Goal: Transaction & Acquisition: Subscribe to service/newsletter

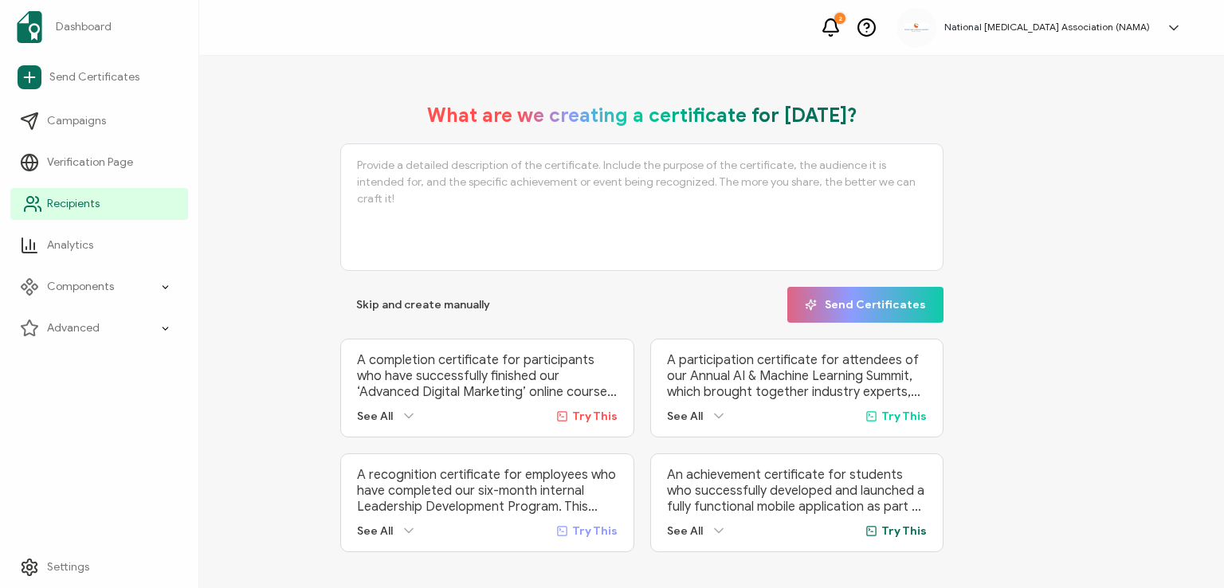
click at [53, 202] on span "Recipients" at bounding box center [73, 204] width 53 height 16
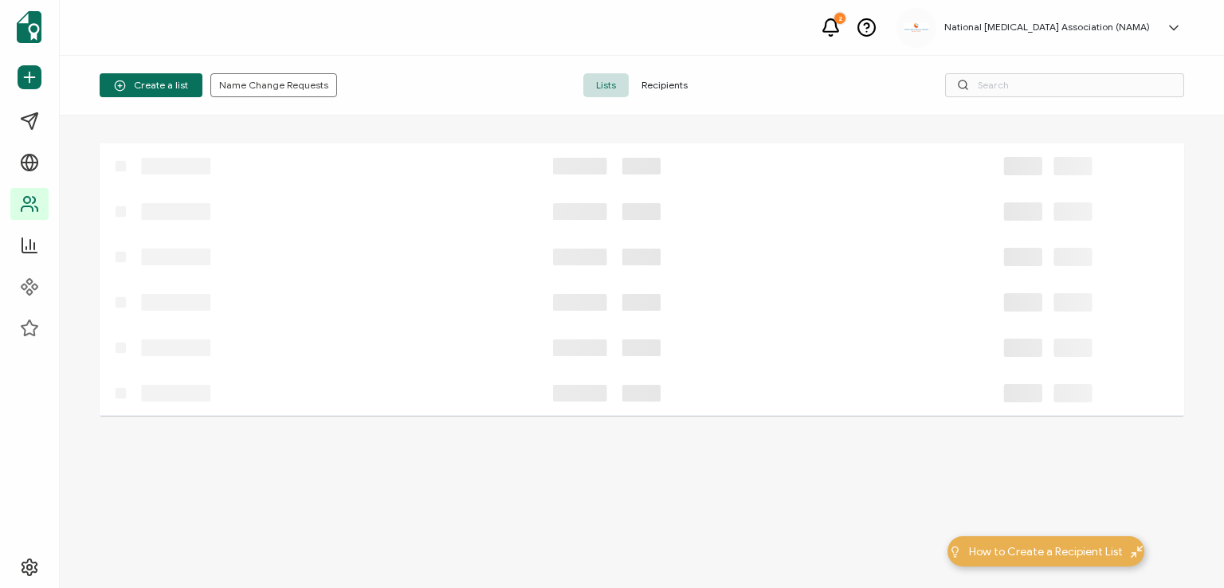
click at [663, 84] on span "Recipients" at bounding box center [664, 85] width 72 height 24
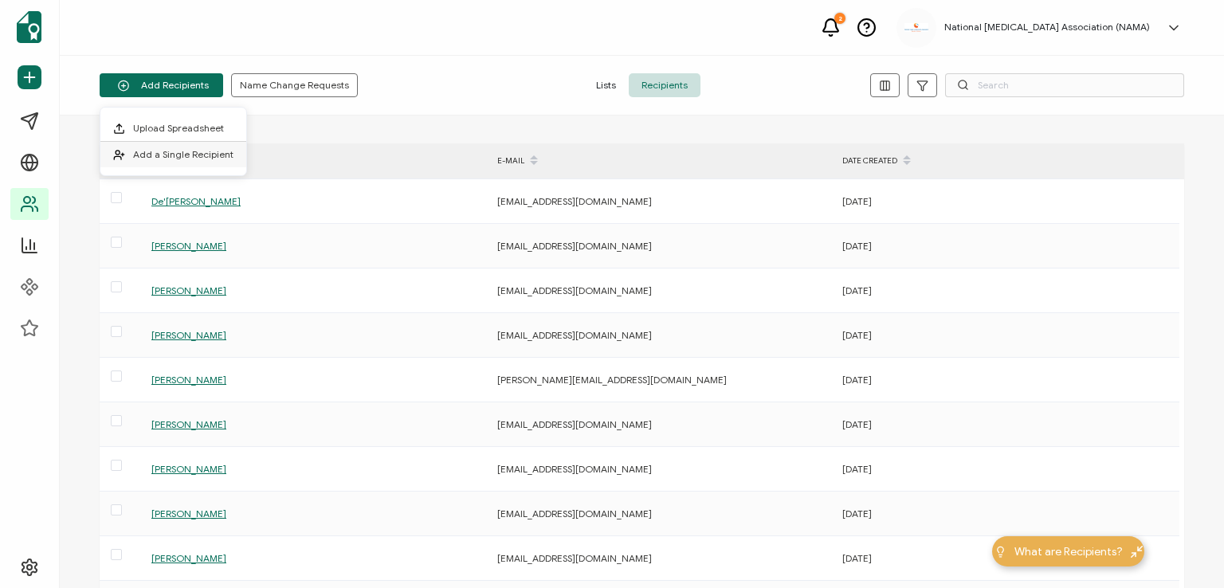
click at [180, 151] on span "Add a Single Recipient" at bounding box center [183, 154] width 100 height 12
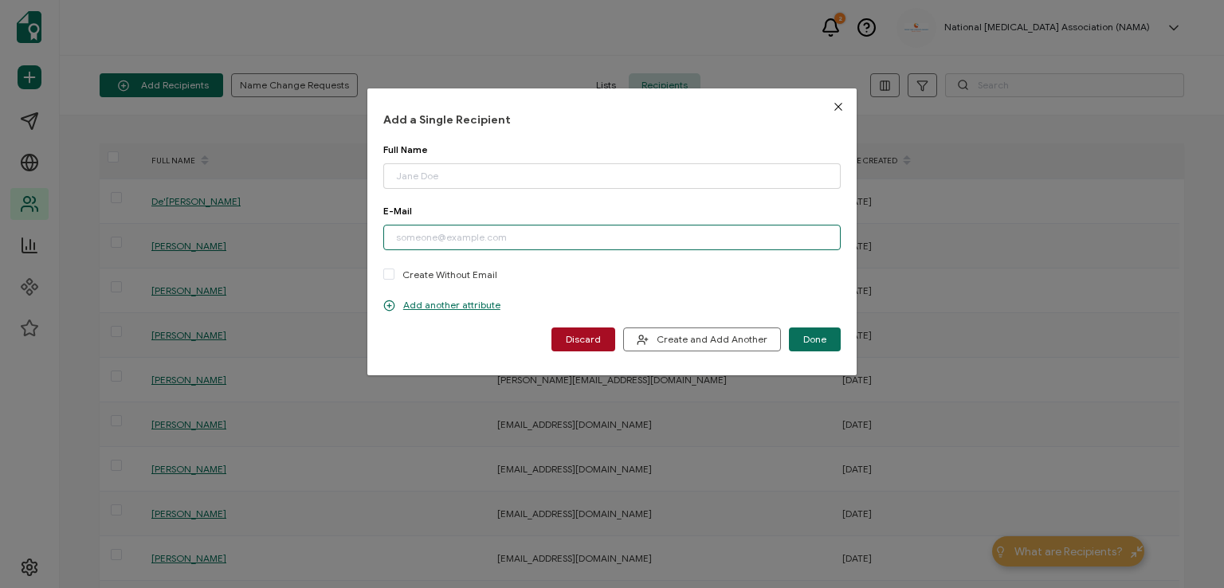
paste input "[EMAIL_ADDRESS][DOMAIN_NAME]"
type input "[EMAIL_ADDRESS][DOMAIN_NAME]"
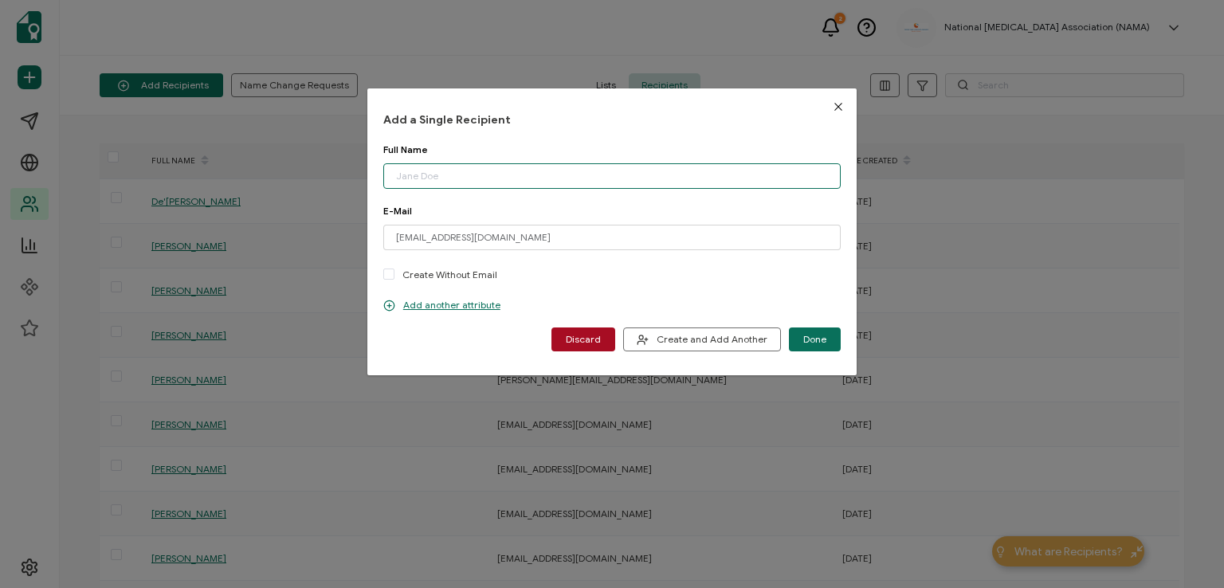
click at [472, 185] on input "dialog" at bounding box center [611, 175] width 457 height 25
type input "[PERSON_NAME]"
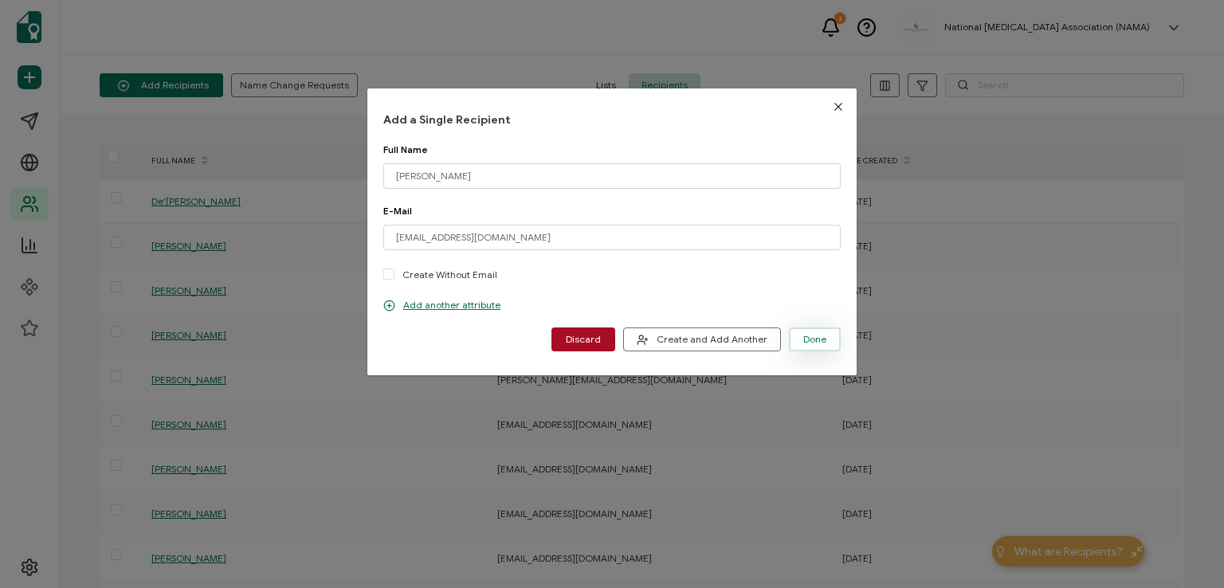
click at [803, 340] on span "Done" at bounding box center [814, 340] width 23 height 10
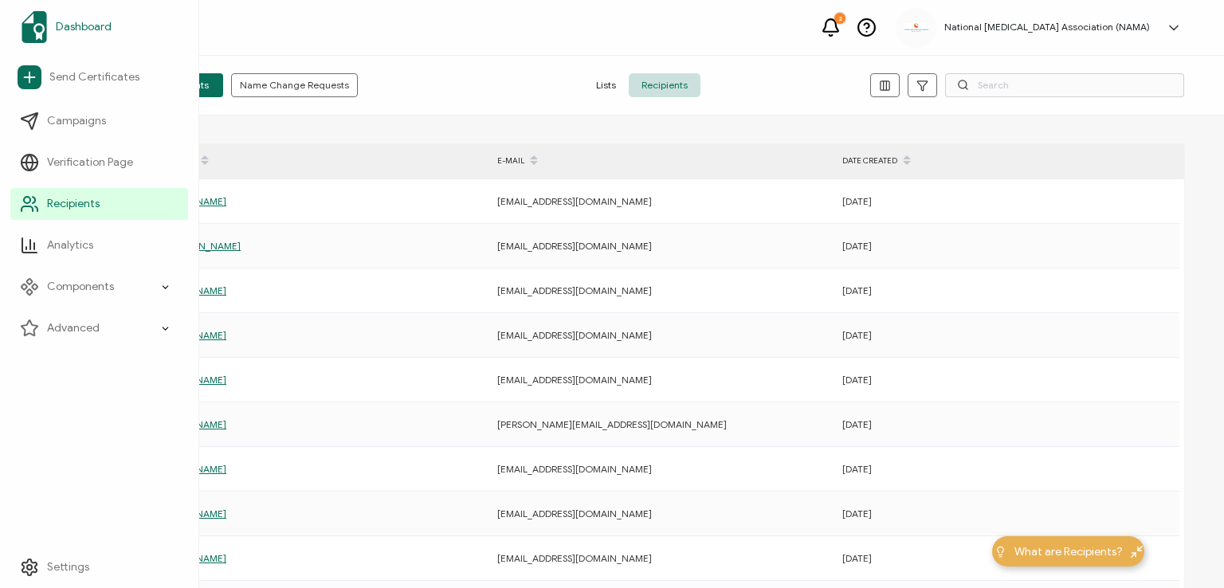
click at [96, 24] on span "Dashboard" at bounding box center [84, 27] width 56 height 16
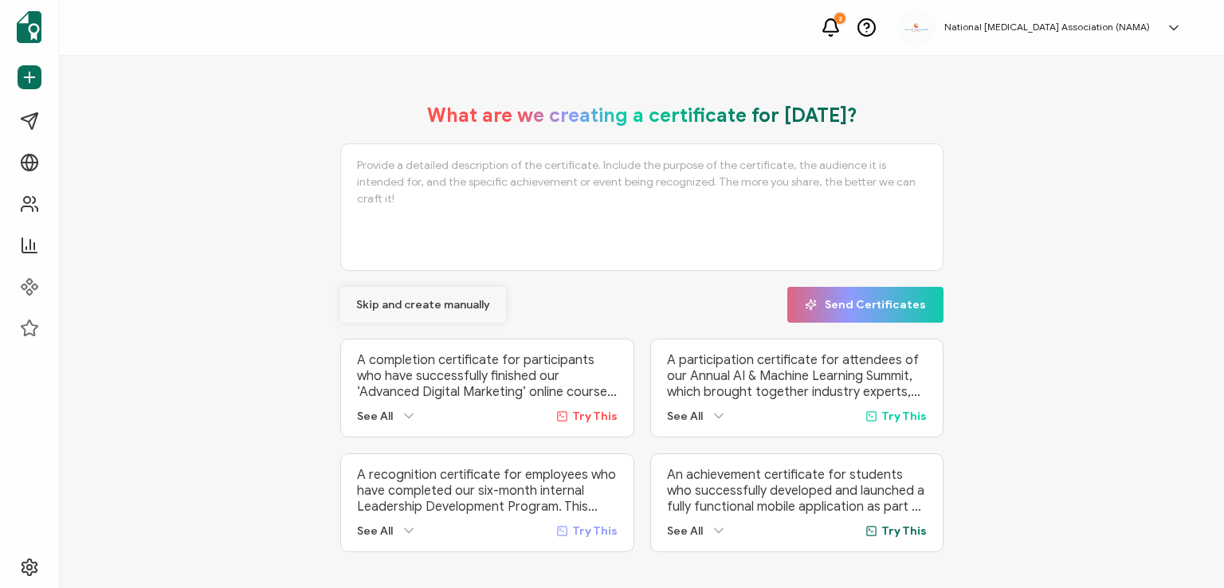
click at [392, 302] on span "Skip and create manually" at bounding box center [423, 305] width 134 height 11
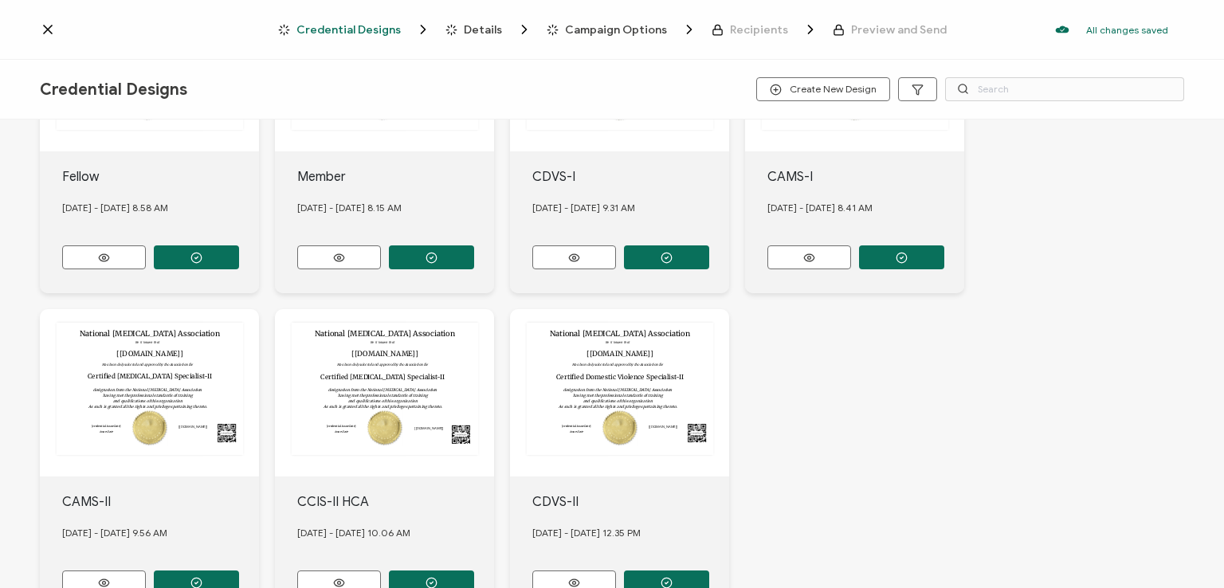
scroll to position [608, 0]
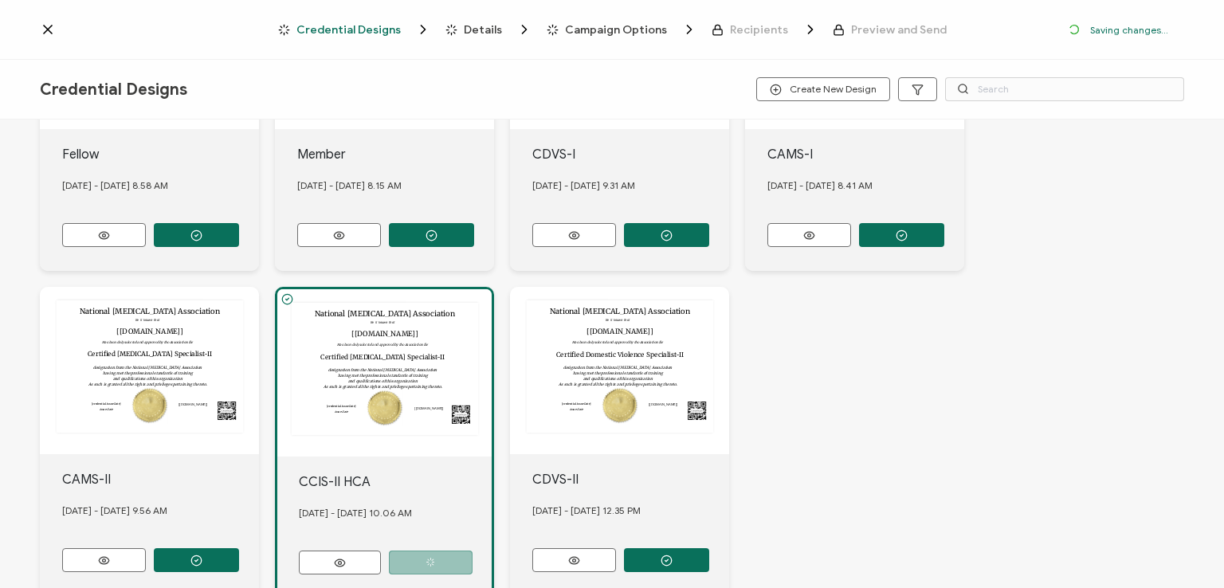
scroll to position [701, 0]
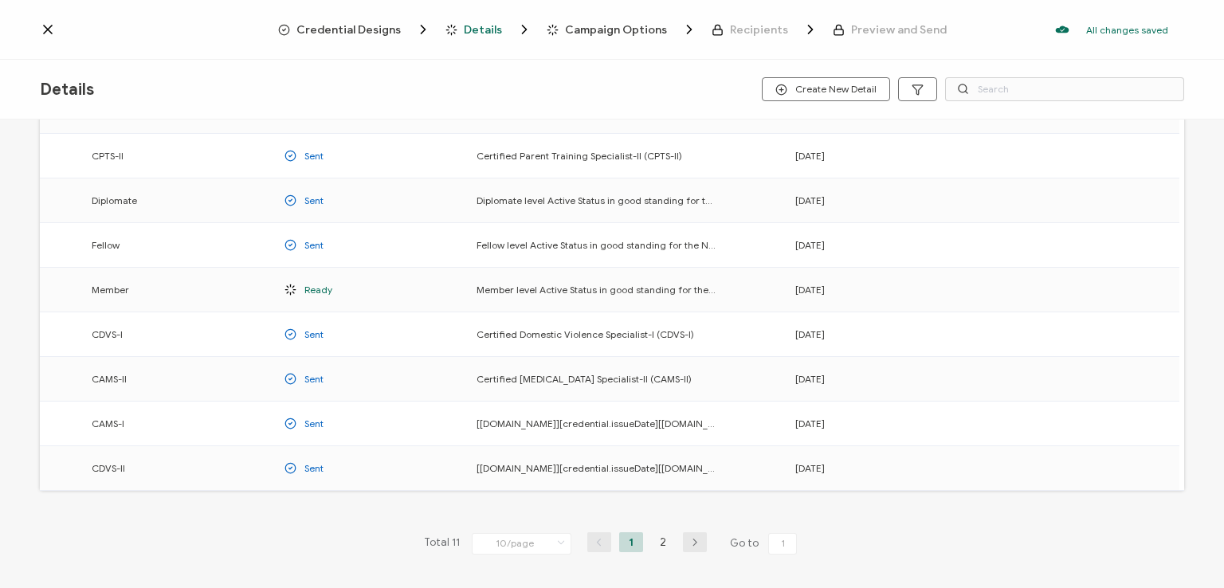
scroll to position [209, 0]
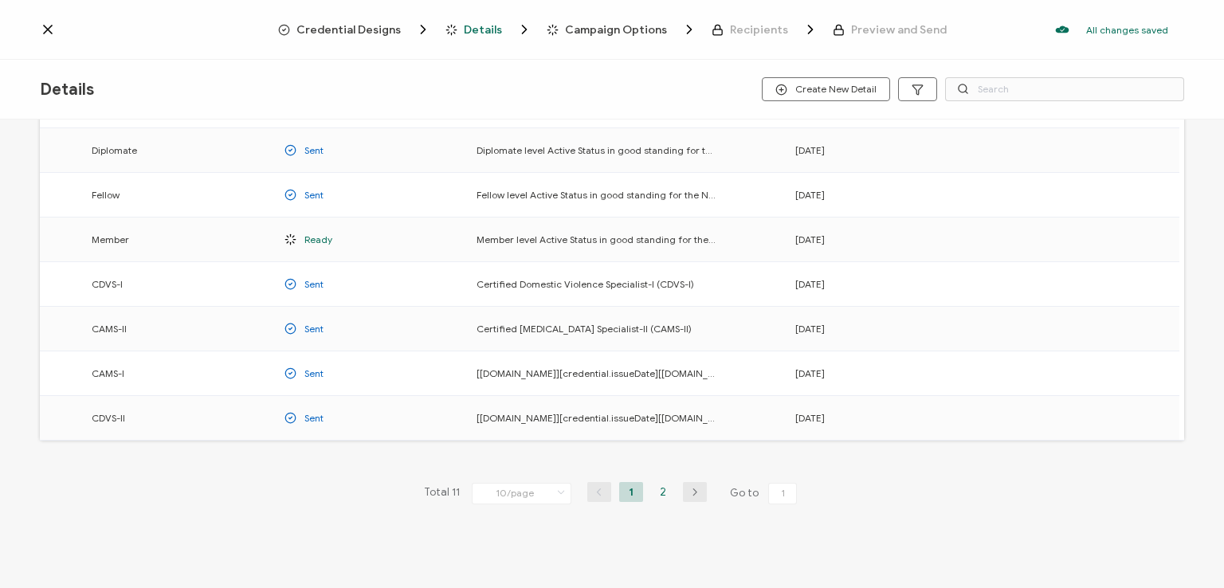
click at [656, 487] on li "2" at bounding box center [663, 492] width 24 height 20
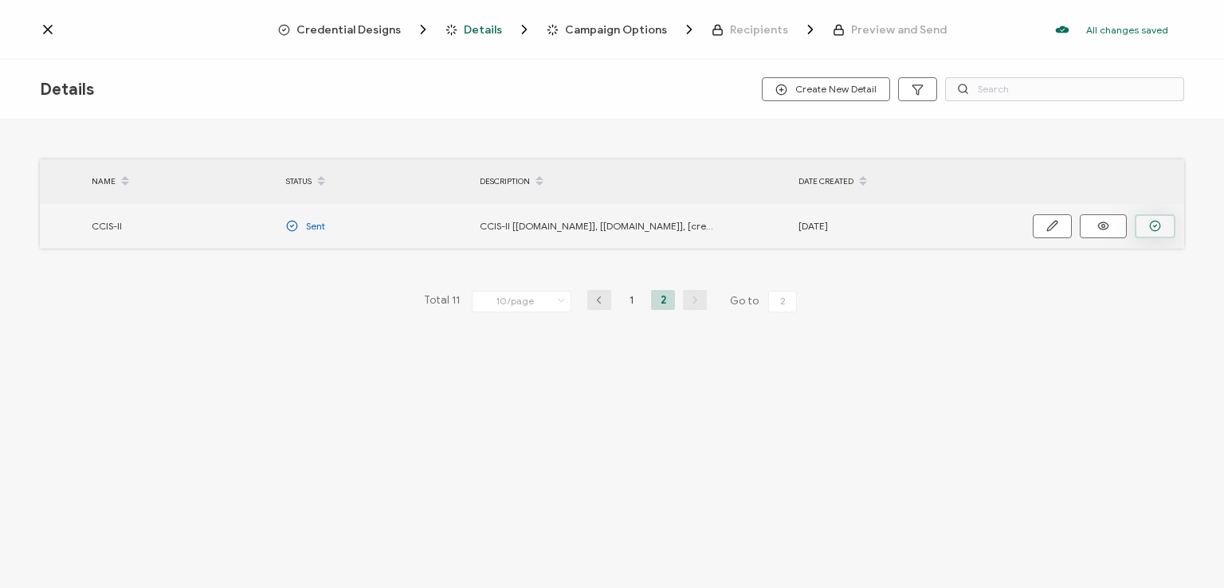
click at [1150, 226] on circle "button" at bounding box center [1154, 226] width 10 height 10
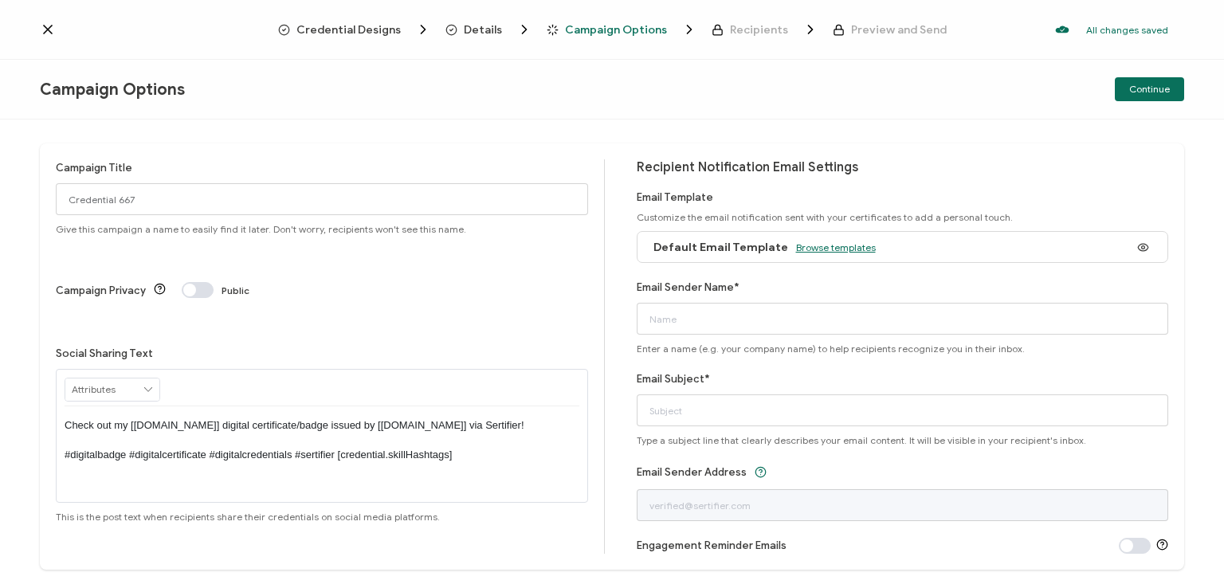
click at [833, 252] on span "Browse templates" at bounding box center [836, 247] width 80 height 12
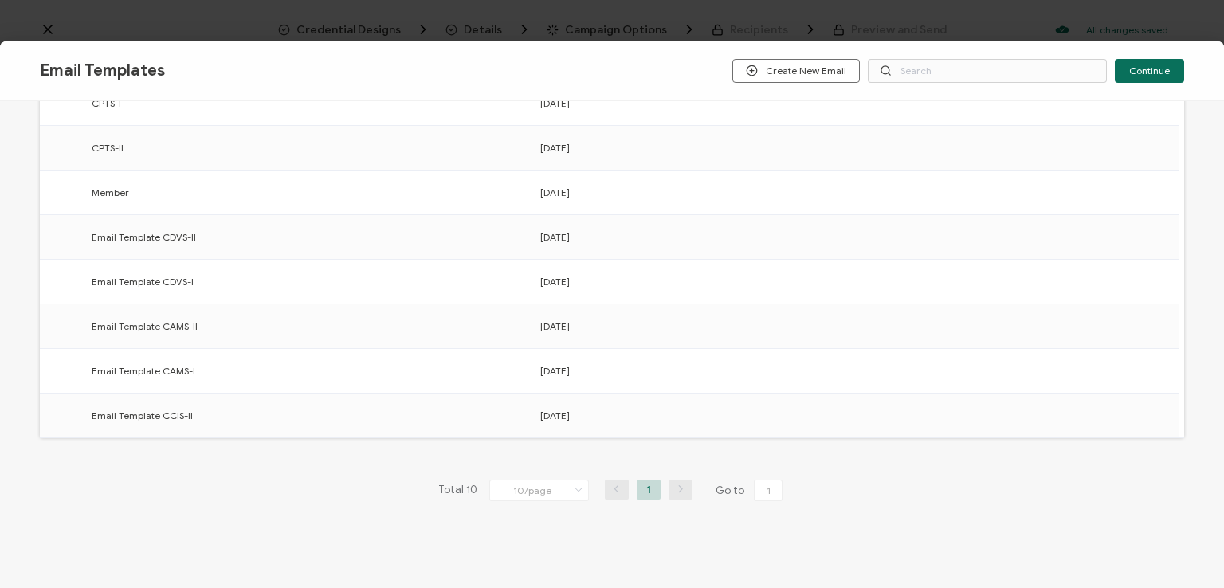
scroll to position [248, 0]
click at [0, 0] on button "button" at bounding box center [0, 0] width 0 height 0
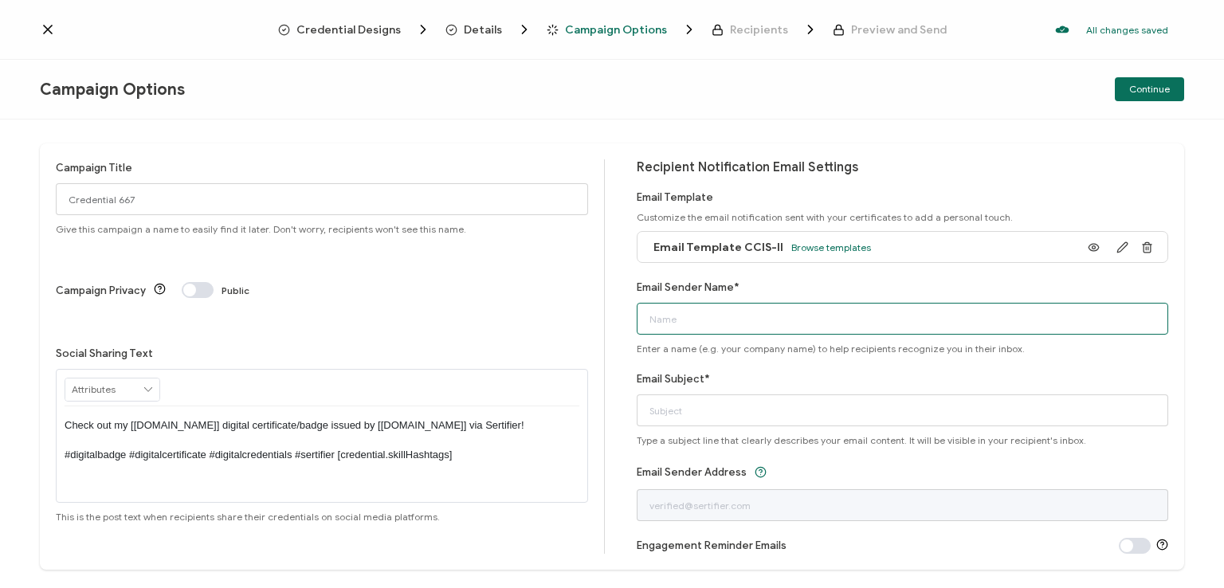
click at [806, 316] on input "Email Sender Name*" at bounding box center [902, 319] width 532 height 32
type input "National [MEDICAL_DATA] Association"
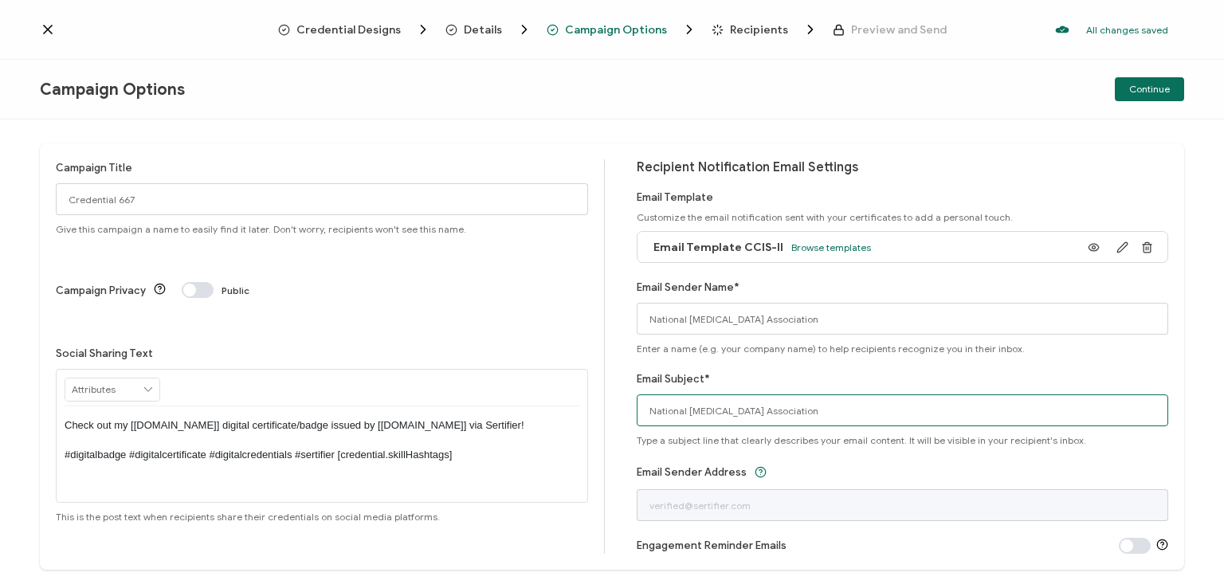
drag, startPoint x: 843, startPoint y: 405, endPoint x: 493, endPoint y: 431, distance: 350.6
click at [493, 431] on div "Campaign Title Credential 667 Give this campaign a name to easily find it later…" at bounding box center [612, 356] width 1144 height 426
type input "CCIS-II digital certificate"
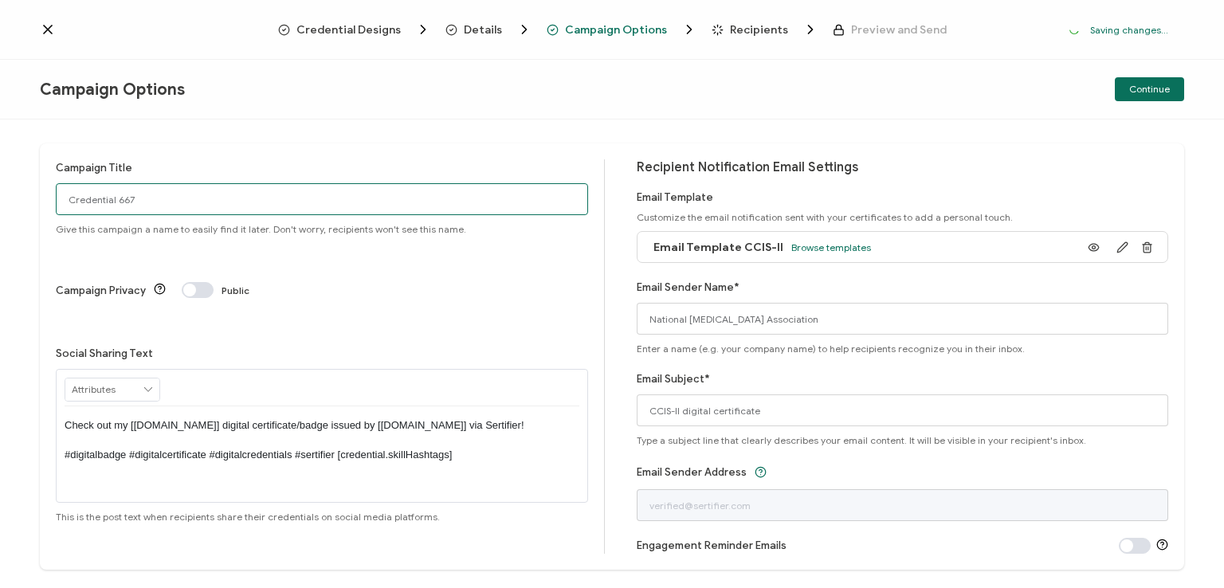
drag, startPoint x: 213, startPoint y: 195, endPoint x: 61, endPoint y: 191, distance: 153.0
click at [61, 191] on input "Credential 667" at bounding box center [322, 199] width 532 height 32
type input "CCIS-II HCA 1 - C. Kyke"
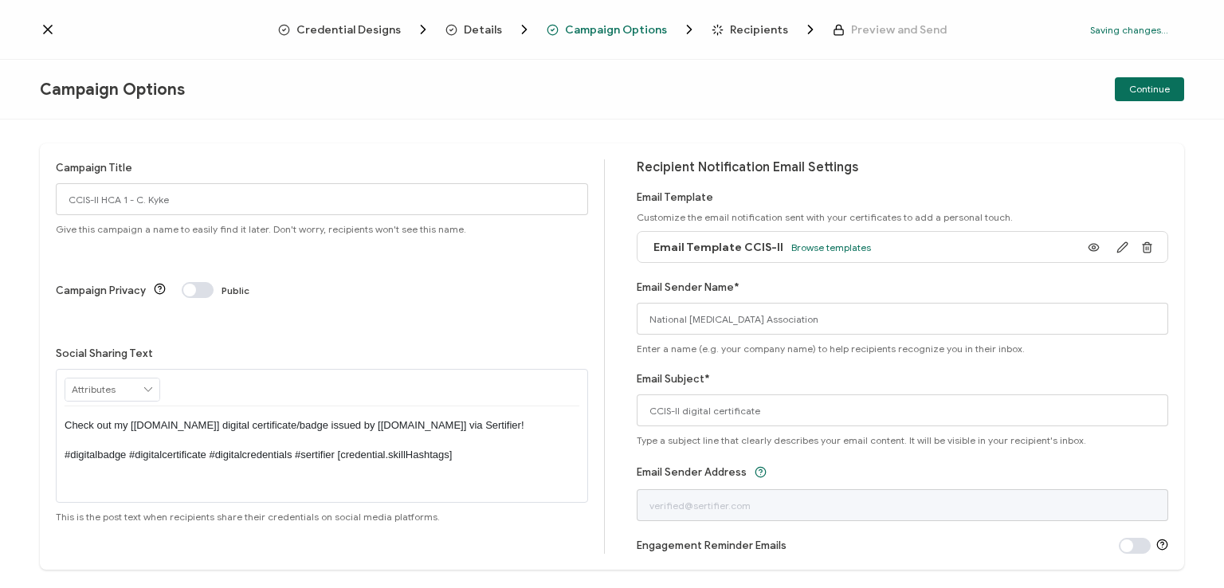
click at [315, 418] on p "Check out my [[DOMAIN_NAME]] digital certificate/badge issued by [[DOMAIN_NAME]…" at bounding box center [322, 440] width 515 height 44
click at [605, 91] on div "Campaign Options Continue" at bounding box center [612, 90] width 1224 height 60
click at [1142, 86] on span "Continue" at bounding box center [1149, 89] width 41 height 10
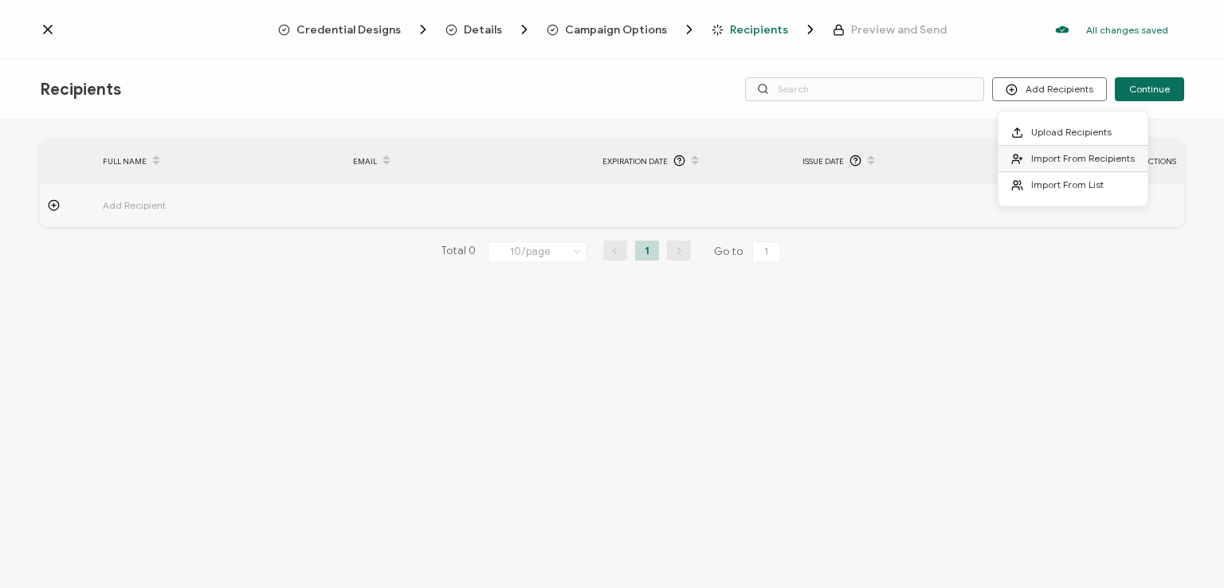
click at [1071, 157] on span "Import From Recipients" at bounding box center [1083, 158] width 104 height 12
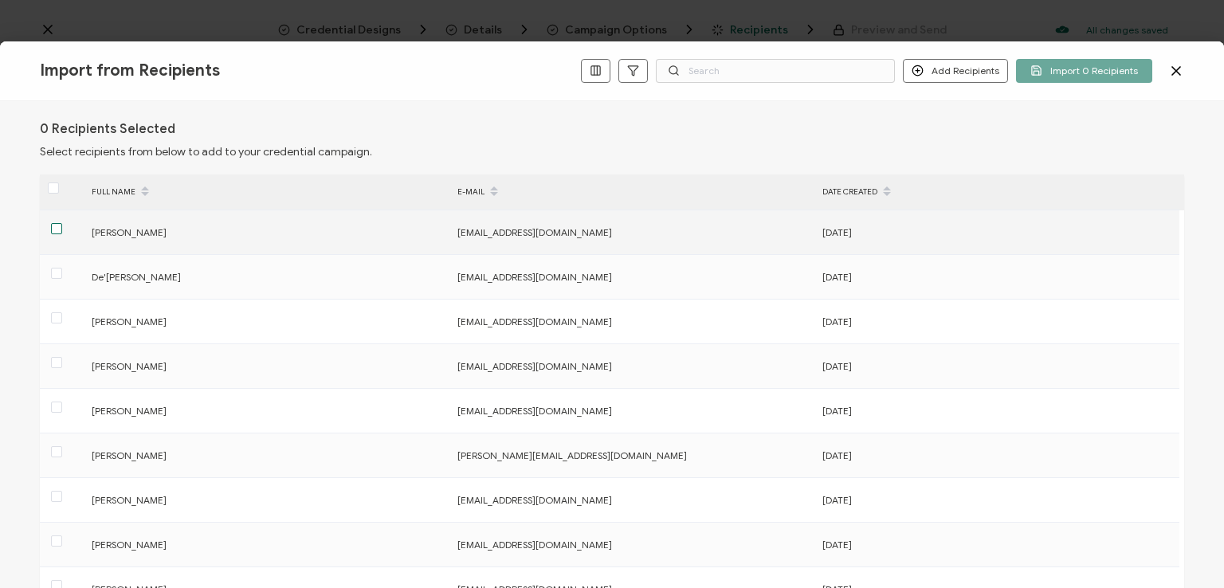
click at [57, 230] on span at bounding box center [56, 228] width 11 height 11
click at [62, 223] on input "checkbox" at bounding box center [62, 223] width 0 height 0
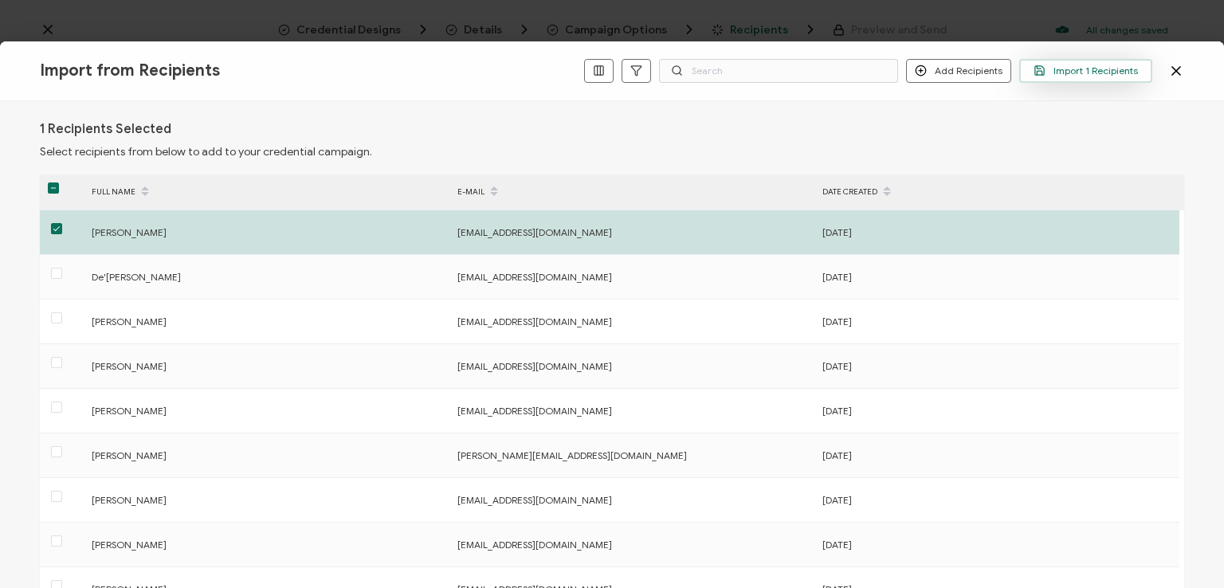
click at [1063, 71] on span "Import 1 Recipients" at bounding box center [1085, 71] width 104 height 12
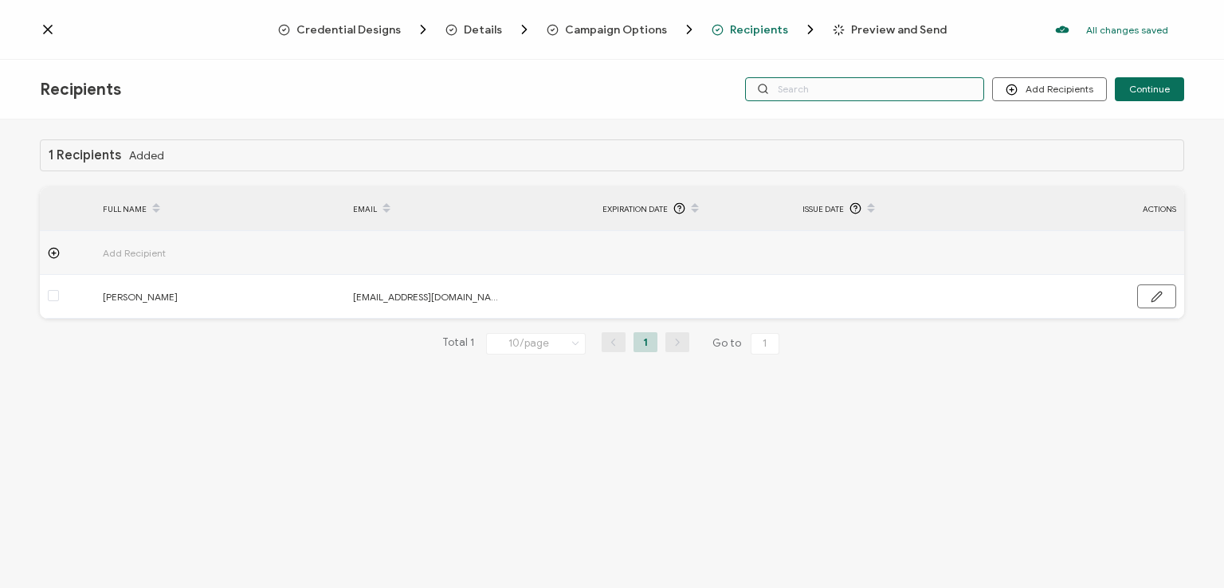
click at [937, 85] on input "text" at bounding box center [864, 89] width 239 height 24
click at [916, 57] on div "Credential Designs Details Campaign Options Recipients Preview and Send All cha…" at bounding box center [612, 30] width 1224 height 60
click at [902, 86] on input "text" at bounding box center [864, 89] width 239 height 24
click at [897, 119] on div "Recipients Add Recipients Continue" at bounding box center [612, 90] width 1224 height 60
click at [1144, 87] on span "Continue" at bounding box center [1149, 89] width 41 height 10
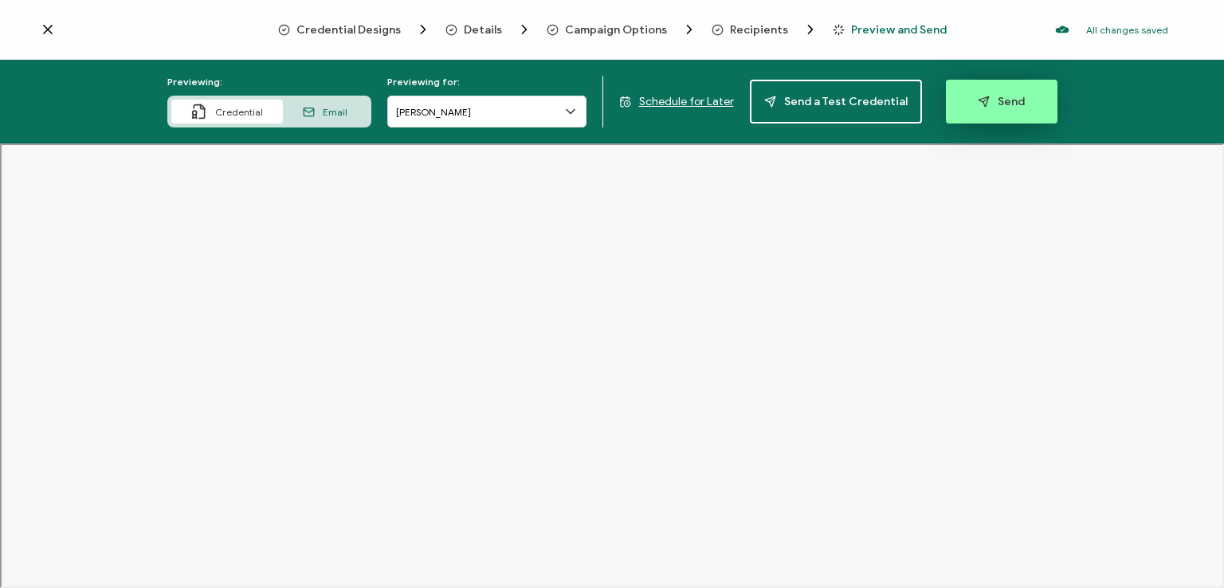
click at [998, 98] on span "Send" at bounding box center [1000, 102] width 47 height 12
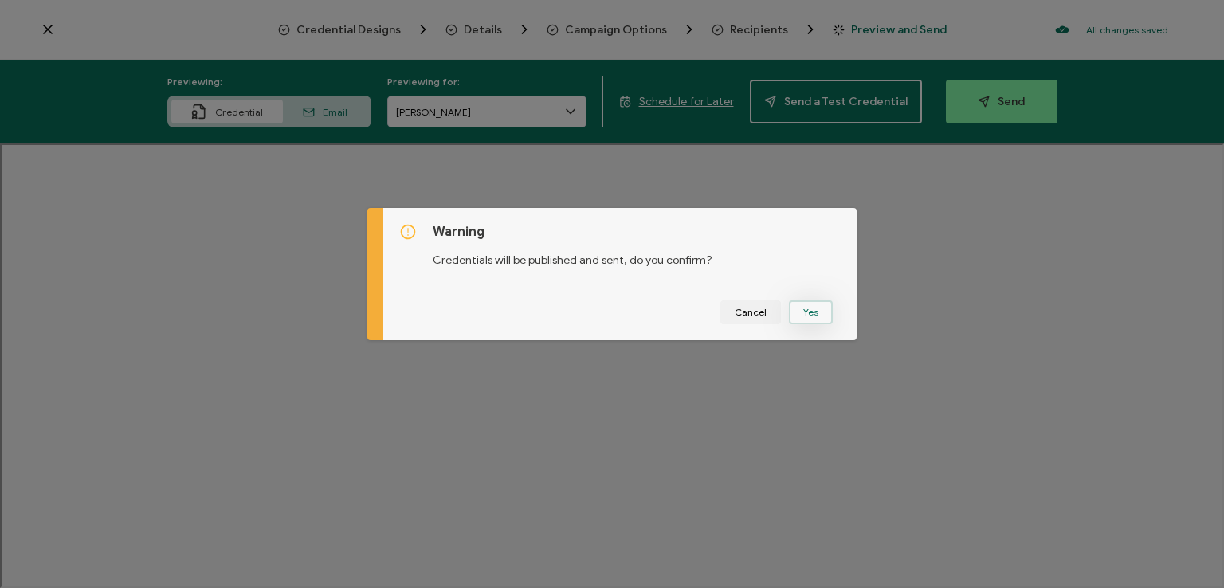
click at [799, 308] on button "Yes" at bounding box center [811, 312] width 44 height 24
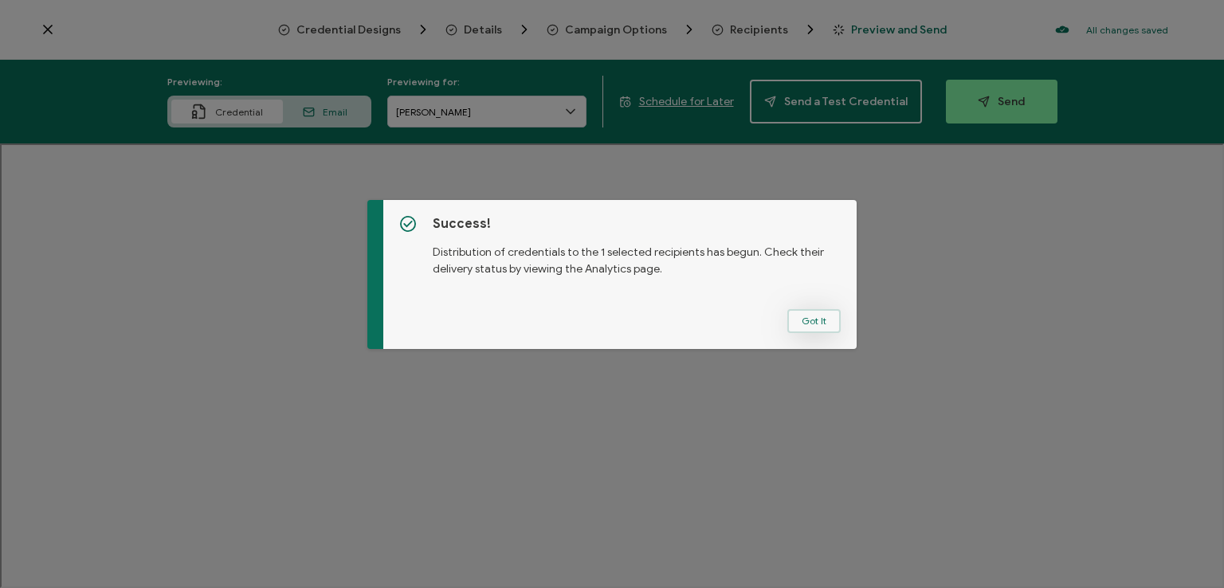
click at [803, 312] on button "Got It" at bounding box center [813, 321] width 53 height 24
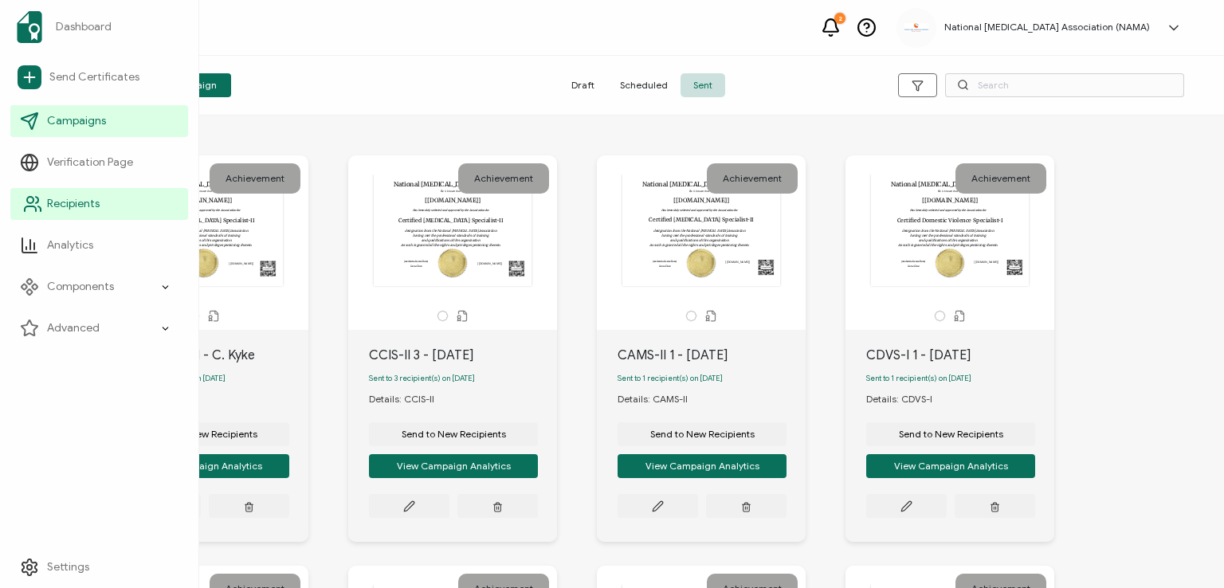
click at [70, 201] on span "Recipients" at bounding box center [73, 204] width 53 height 16
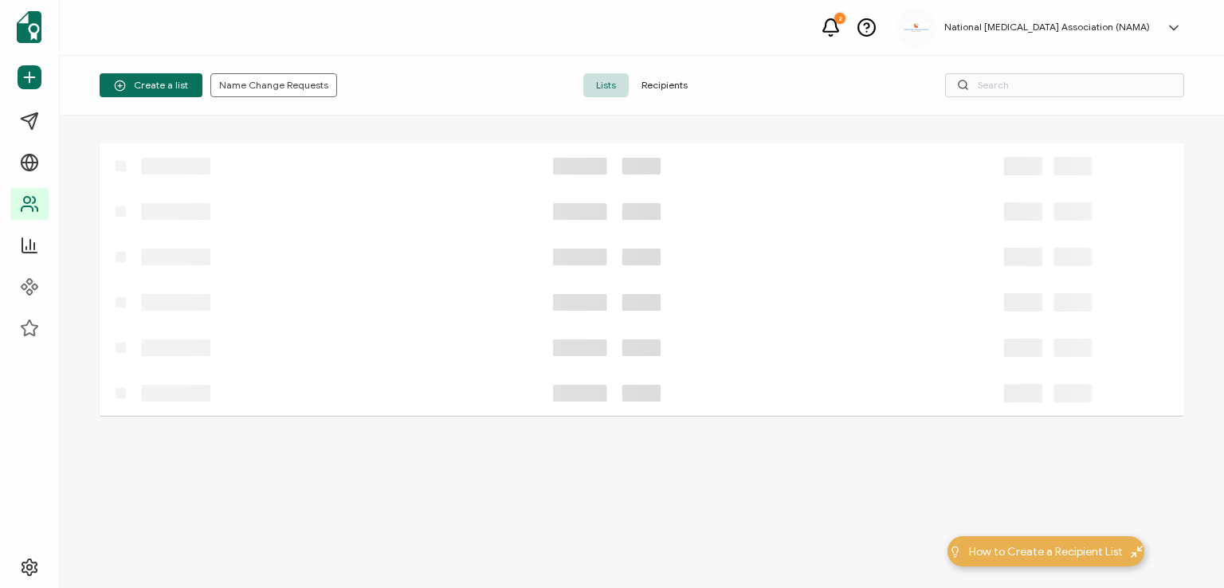
click at [652, 84] on span "Recipients" at bounding box center [664, 85] width 72 height 24
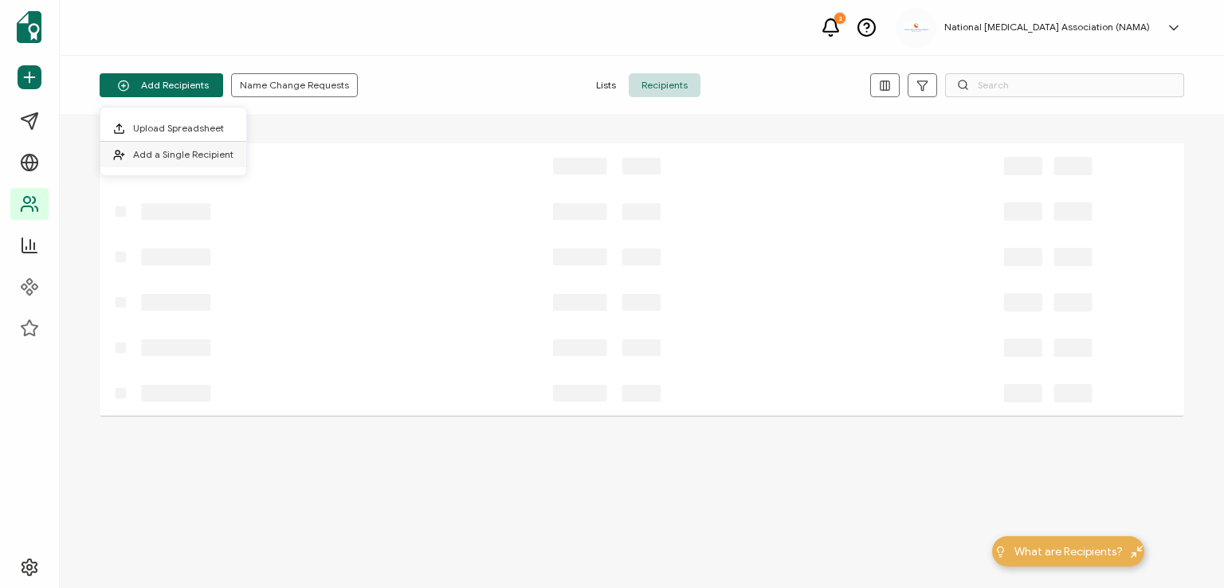
click at [180, 153] on span "Add a Single Recipient" at bounding box center [183, 154] width 100 height 12
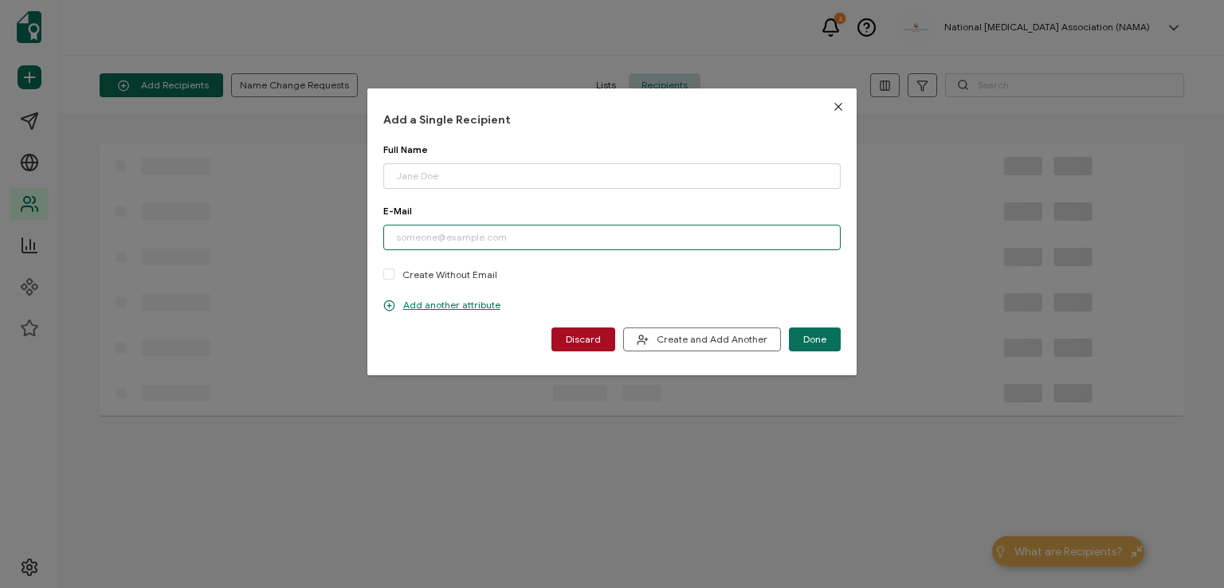
paste input "[PERSON_NAME][EMAIL_ADDRESS][DOMAIN_NAME]"
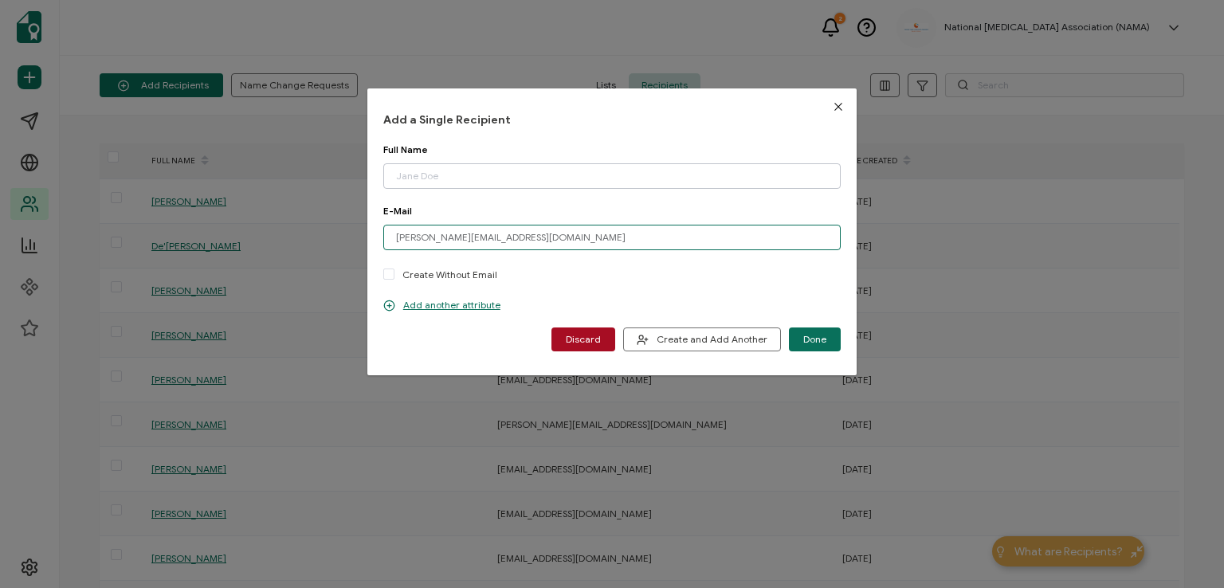
type input "[PERSON_NAME][EMAIL_ADDRESS][DOMAIN_NAME]"
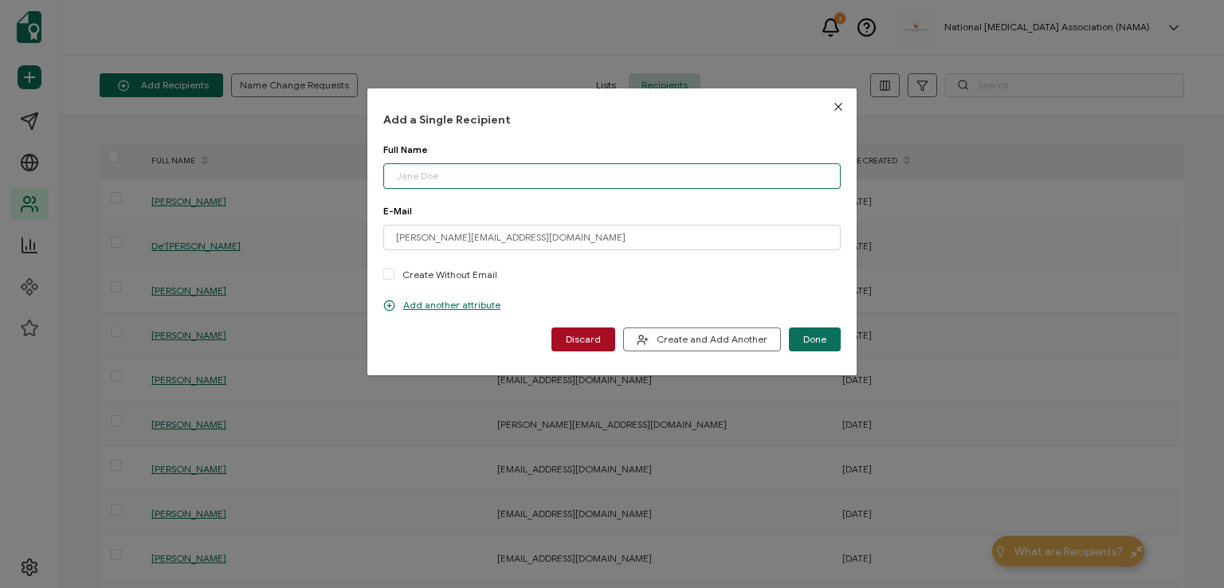
click at [452, 176] on input "dialog" at bounding box center [611, 175] width 457 height 25
type input "[PERSON_NAME]"
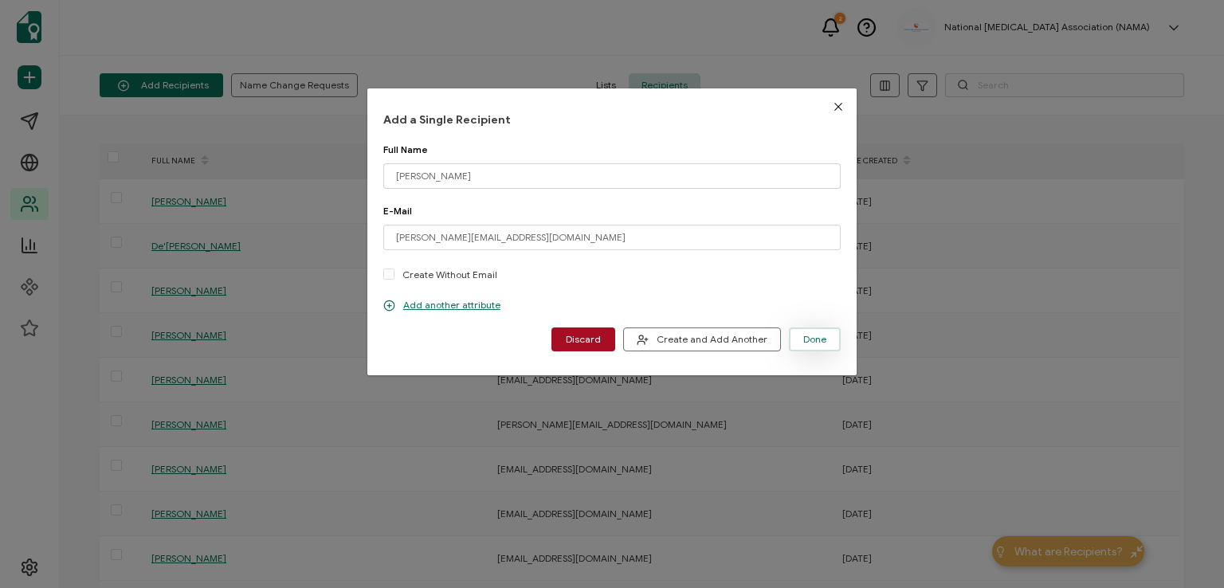
click at [795, 333] on button "Done" at bounding box center [815, 339] width 52 height 24
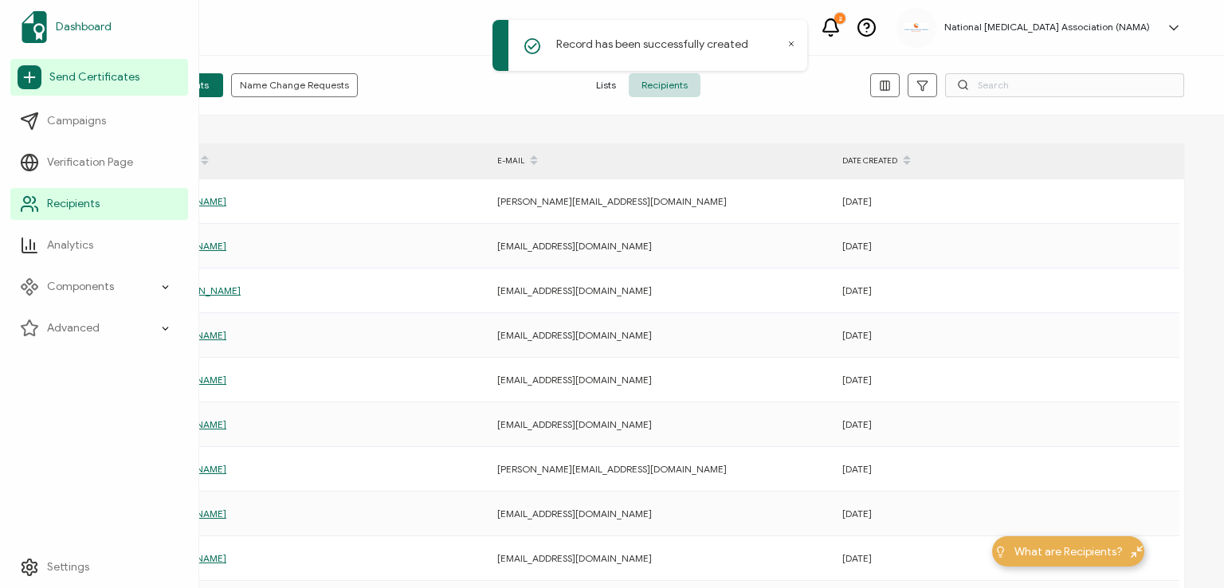
click at [76, 26] on span "Dashboard" at bounding box center [84, 27] width 56 height 16
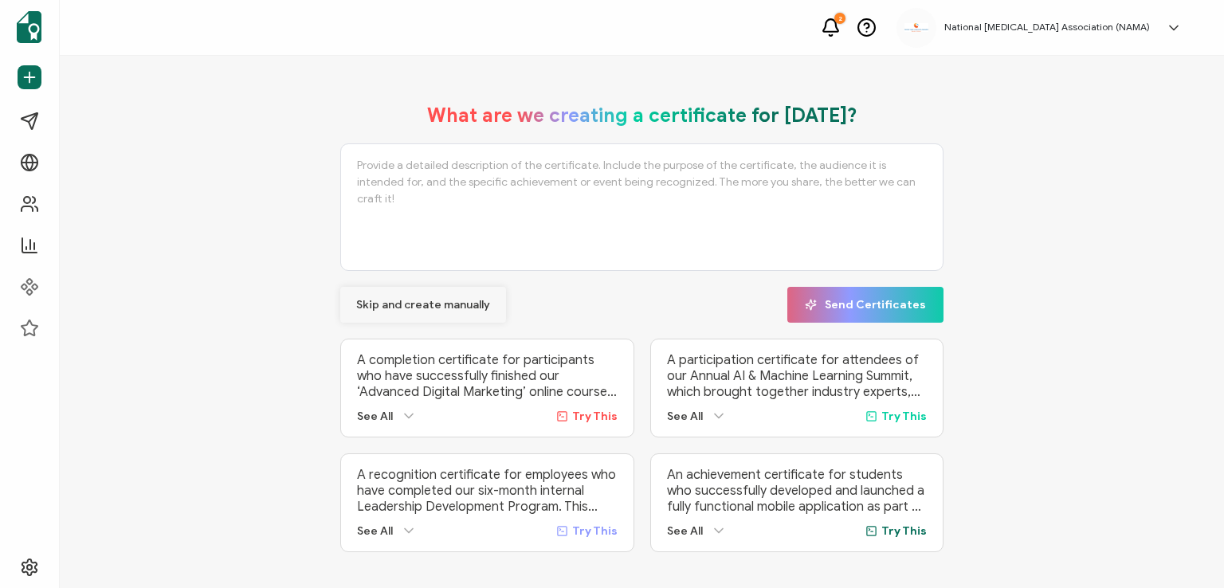
click at [395, 307] on span "Skip and create manually" at bounding box center [423, 305] width 134 height 11
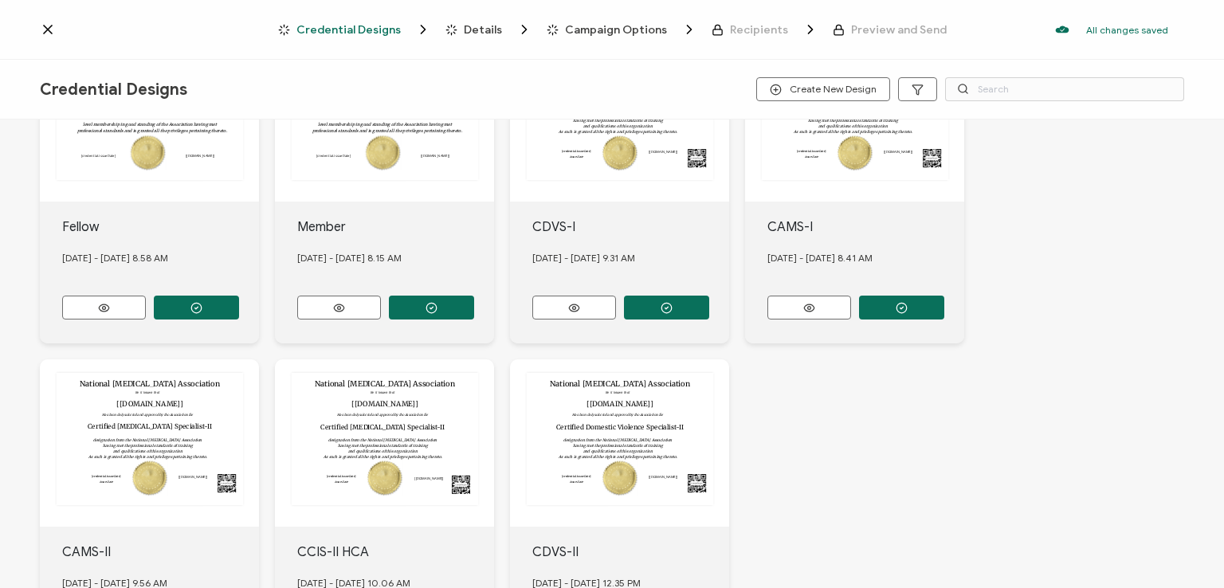
scroll to position [478, 0]
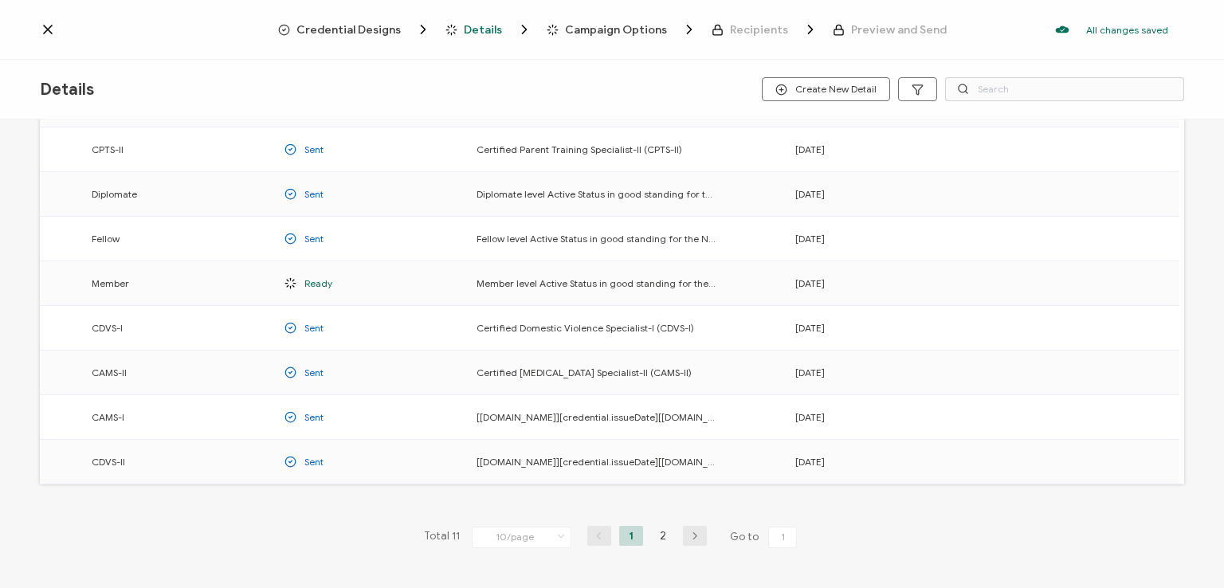
scroll to position [209, 0]
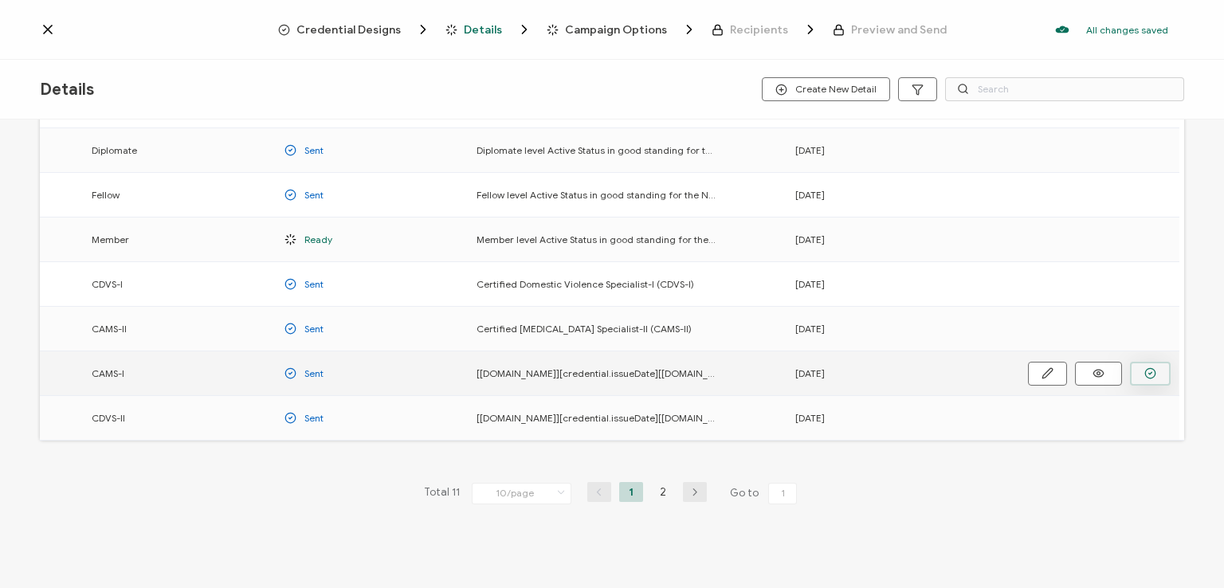
click at [0, 0] on button "button" at bounding box center [0, 0] width 0 height 0
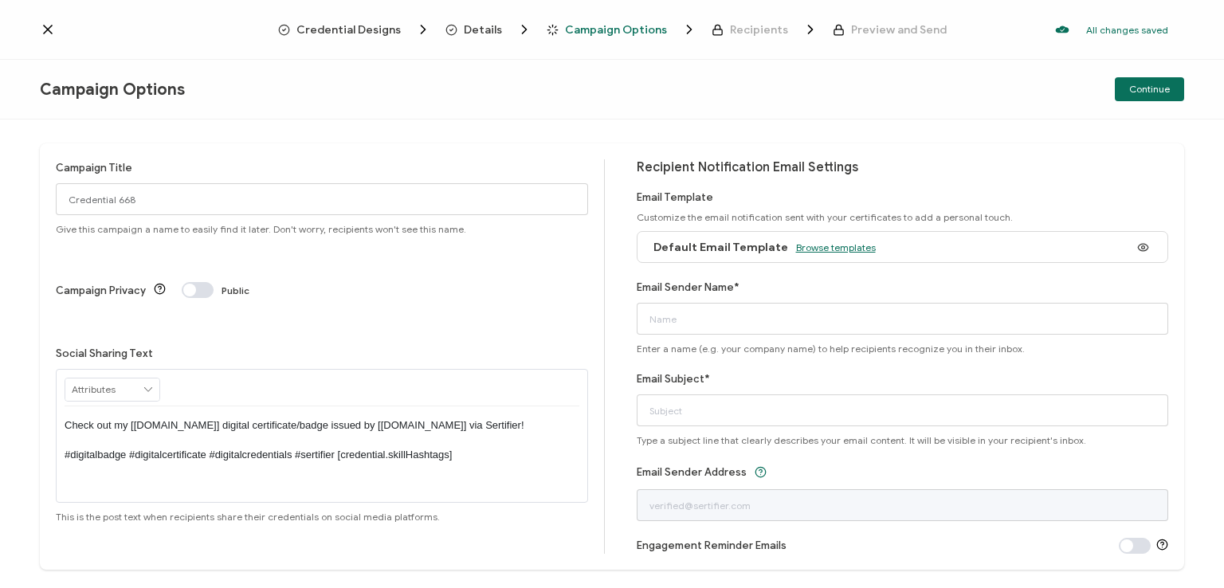
click at [817, 252] on span "Browse templates" at bounding box center [836, 247] width 80 height 12
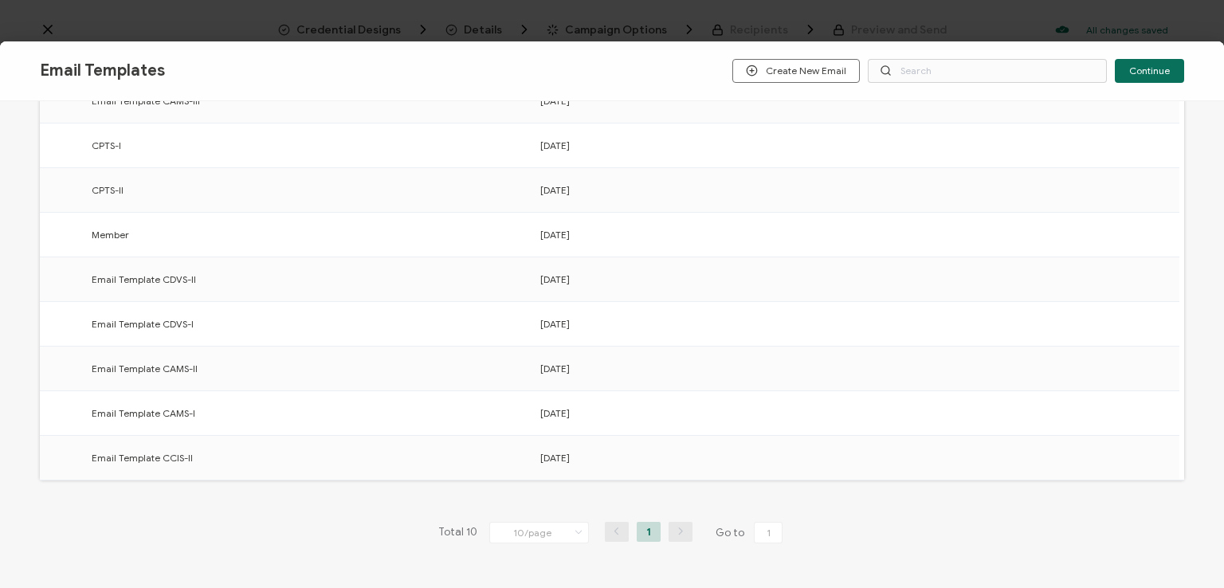
scroll to position [239, 0]
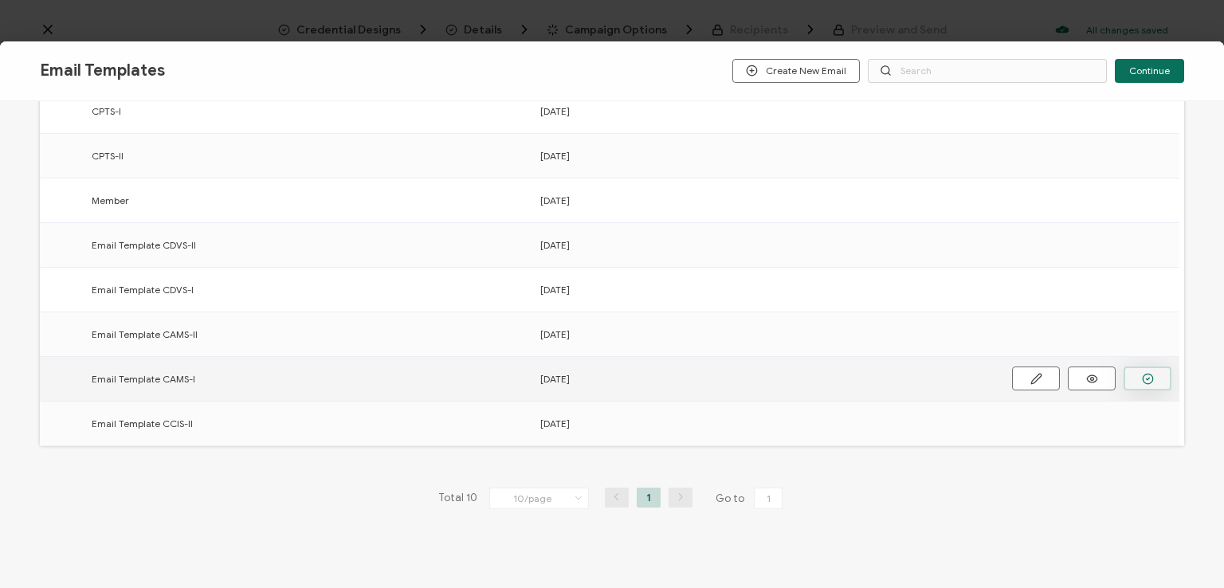
click at [0, 0] on button "button" at bounding box center [0, 0] width 0 height 0
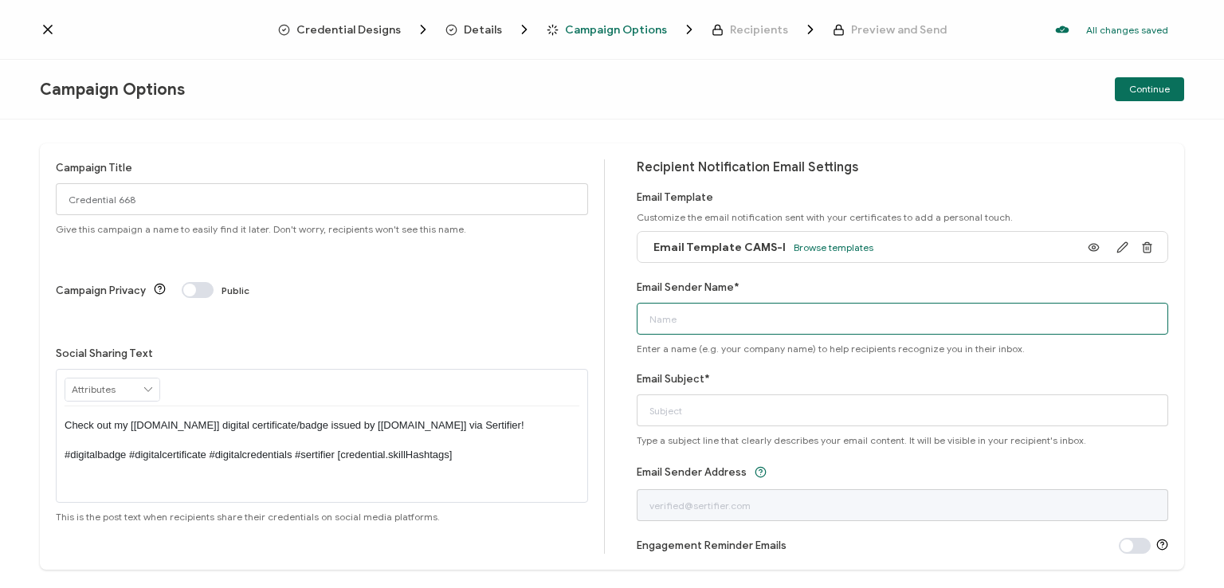
click at [921, 322] on input "Email Sender Name*" at bounding box center [902, 319] width 532 height 32
type input "National [MEDICAL_DATA] Association"
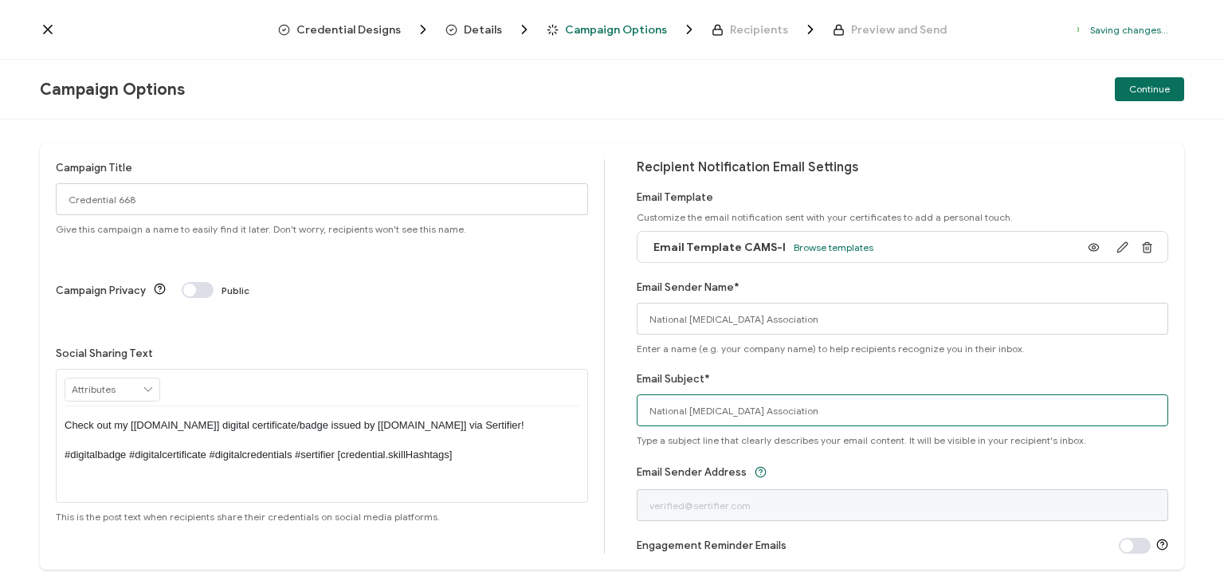
drag, startPoint x: 826, startPoint y: 405, endPoint x: 532, endPoint y: 401, distance: 294.0
click at [532, 401] on div "Campaign Title Credential 668 Give this campaign a name to easily find it later…" at bounding box center [612, 356] width 1144 height 426
type input "CAMS-I digital certificate"
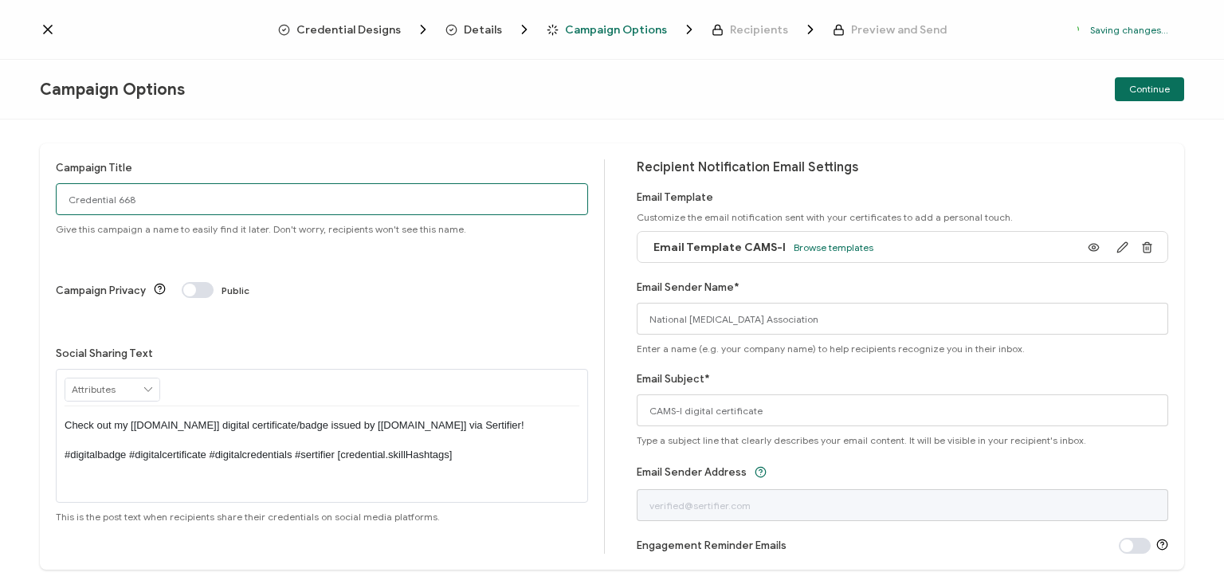
drag, startPoint x: 161, startPoint y: 197, endPoint x: 40, endPoint y: 200, distance: 121.1
click at [40, 200] on div "Campaign Title Credential 668 Give this campaign a name to easily find it later…" at bounding box center [612, 356] width 1144 height 426
type input "CAMS-I 1 - [DATE]"
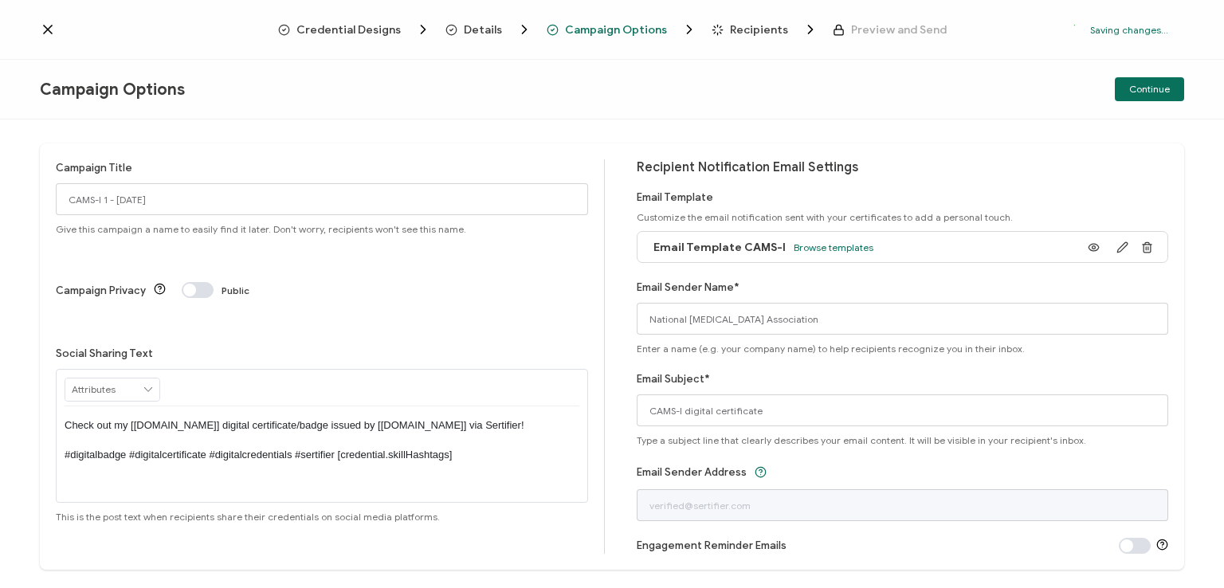
click at [318, 418] on p "Check out my [[DOMAIN_NAME]] digital certificate/badge issued by [[DOMAIN_NAME]…" at bounding box center [322, 440] width 515 height 44
click at [520, 271] on div "Campaign Title CAMS-I 1 - [DATE] Give this campaign a name to easily find it la…" at bounding box center [330, 356] width 549 height 394
click at [1147, 85] on span "Continue" at bounding box center [1149, 89] width 41 height 10
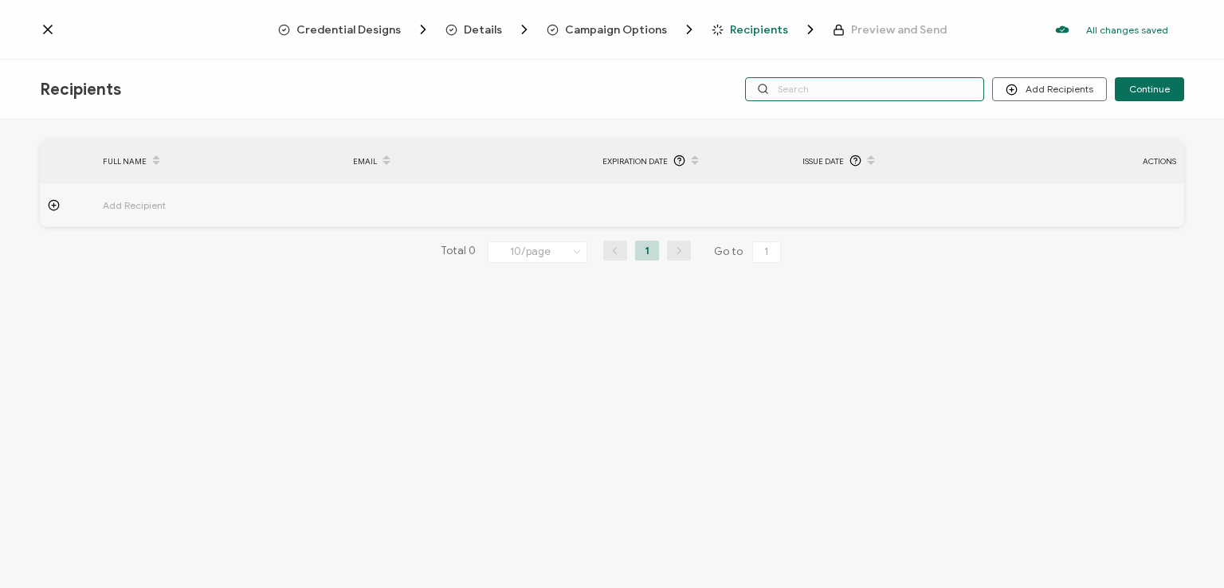
click at [889, 91] on input "text" at bounding box center [864, 89] width 239 height 24
click at [870, 49] on div "Credential Designs Details Campaign Options Recipients Preview and Send All cha…" at bounding box center [612, 30] width 1224 height 60
click at [870, 85] on input "text" at bounding box center [864, 89] width 239 height 24
click at [870, 115] on div "Recipients Add Recipients Upload Recipients Import From Recipients Import From …" at bounding box center [612, 90] width 1224 height 60
click at [1151, 92] on span "Continue" at bounding box center [1149, 89] width 41 height 10
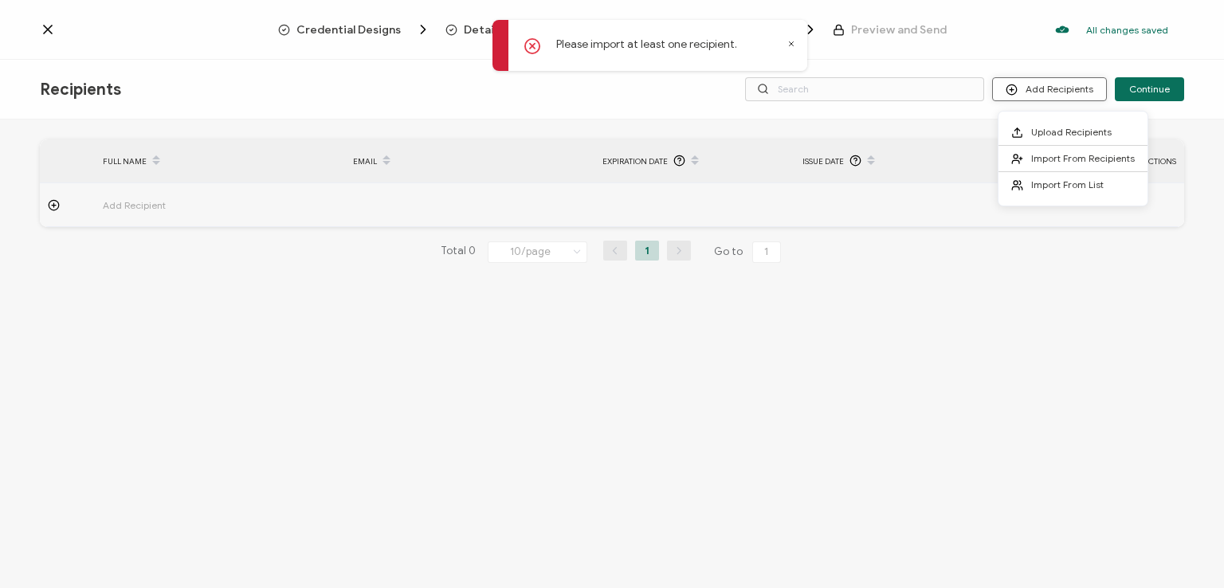
click at [1031, 92] on button "Add Recipients" at bounding box center [1049, 89] width 115 height 24
click at [1028, 153] on li "Import From Recipients" at bounding box center [1072, 159] width 149 height 26
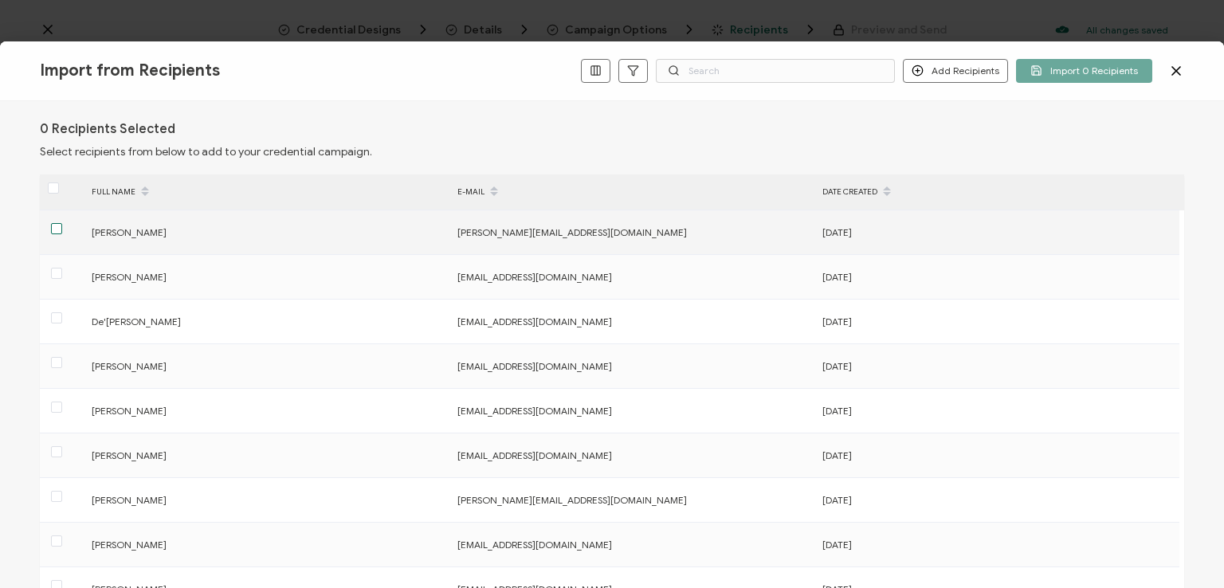
click at [55, 226] on span at bounding box center [56, 228] width 11 height 11
click at [62, 223] on input "checkbox" at bounding box center [62, 223] width 0 height 0
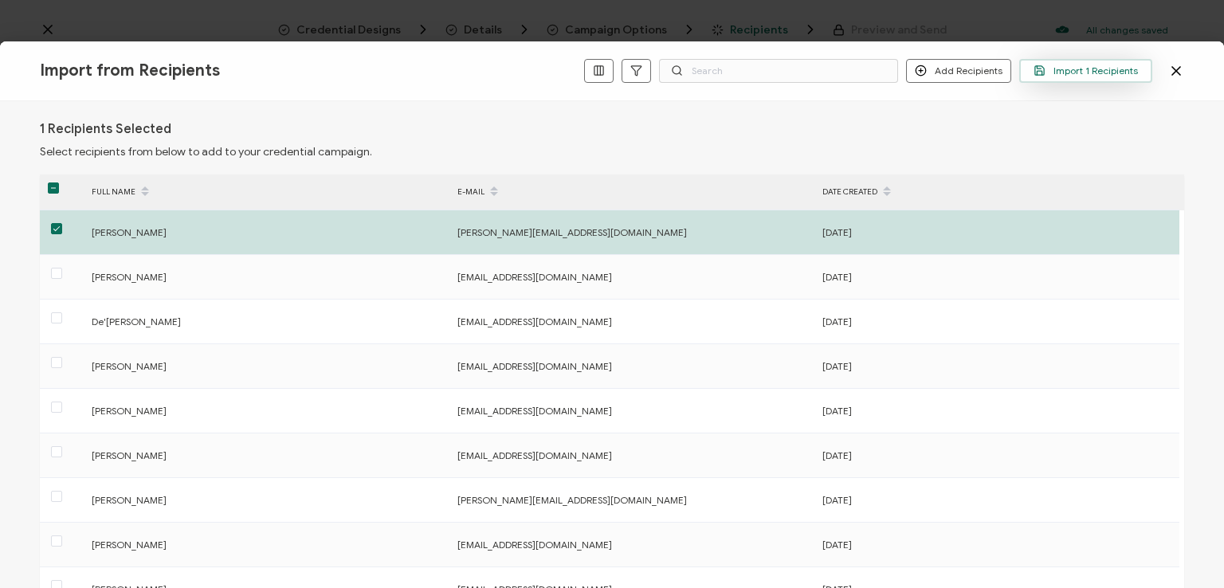
click at [1059, 73] on span "Import 1 Recipients" at bounding box center [1085, 71] width 104 height 12
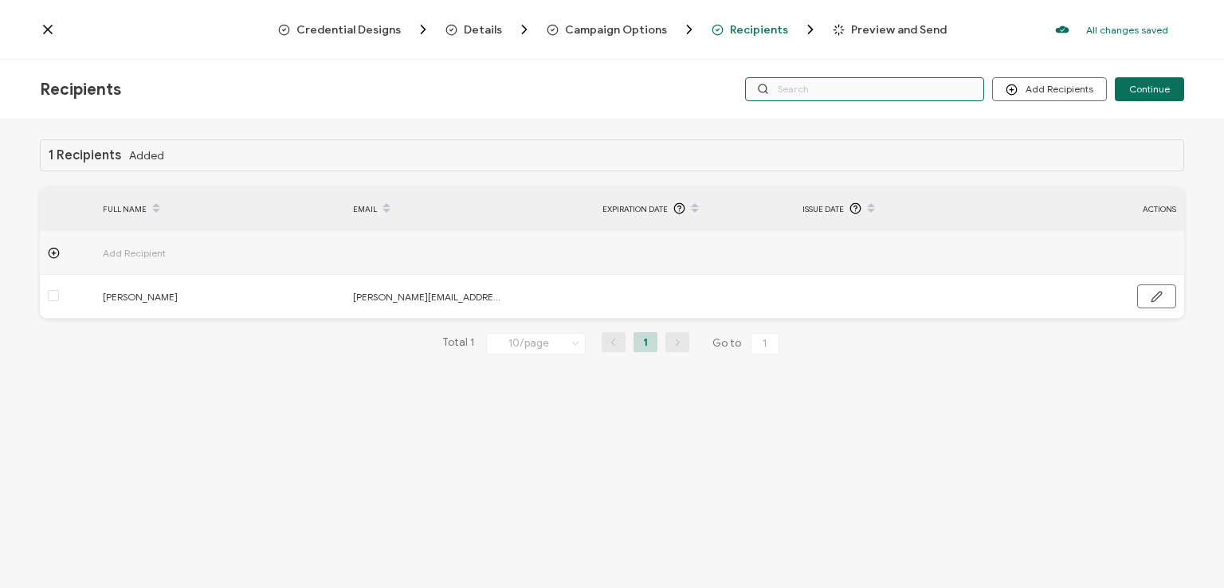
click at [891, 90] on input "text" at bounding box center [864, 89] width 239 height 24
click at [863, 60] on div "Recipients Add Recipients Upload Recipients Import From Recipients Import From …" at bounding box center [612, 90] width 1224 height 60
click at [860, 86] on input "text" at bounding box center [864, 89] width 239 height 24
click at [862, 113] on div "Recipients Add Recipients Upload Recipients Import From Recipients Import From …" at bounding box center [612, 90] width 1224 height 60
click at [1142, 93] on span "Continue" at bounding box center [1149, 89] width 41 height 10
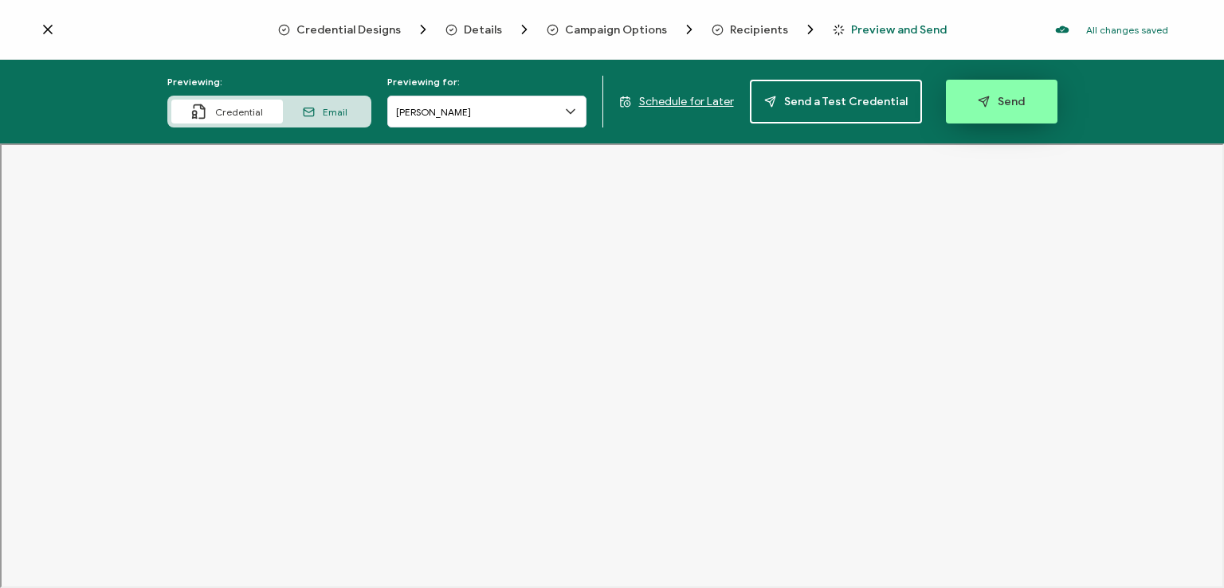
click at [987, 96] on span "Send" at bounding box center [1000, 102] width 47 height 12
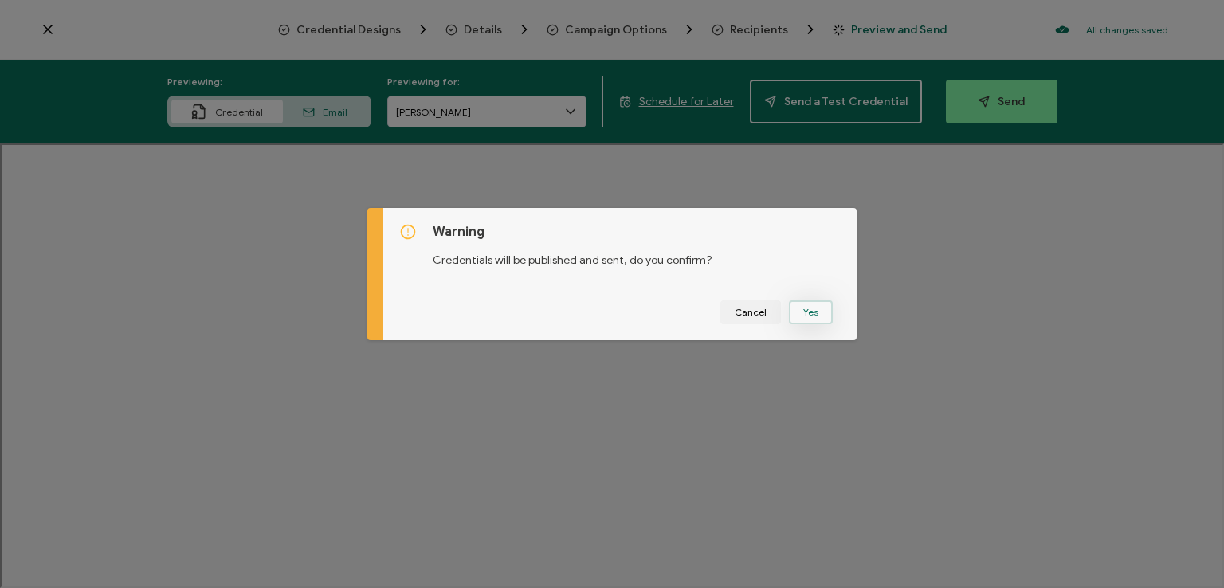
click at [806, 303] on button "Yes" at bounding box center [811, 312] width 44 height 24
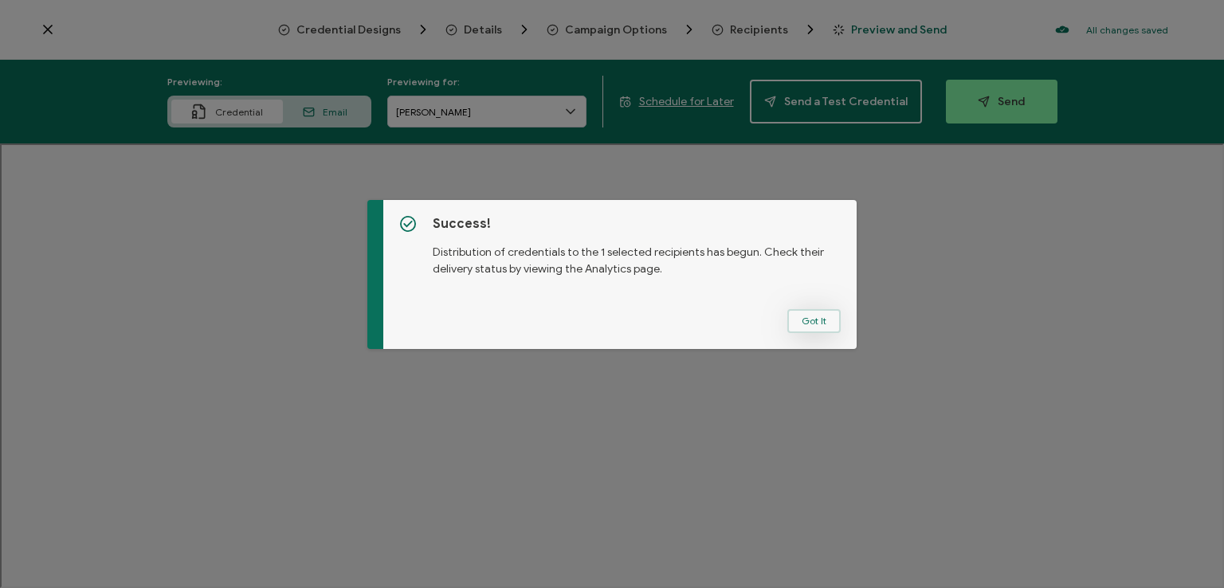
click at [810, 317] on button "Got It" at bounding box center [813, 321] width 53 height 24
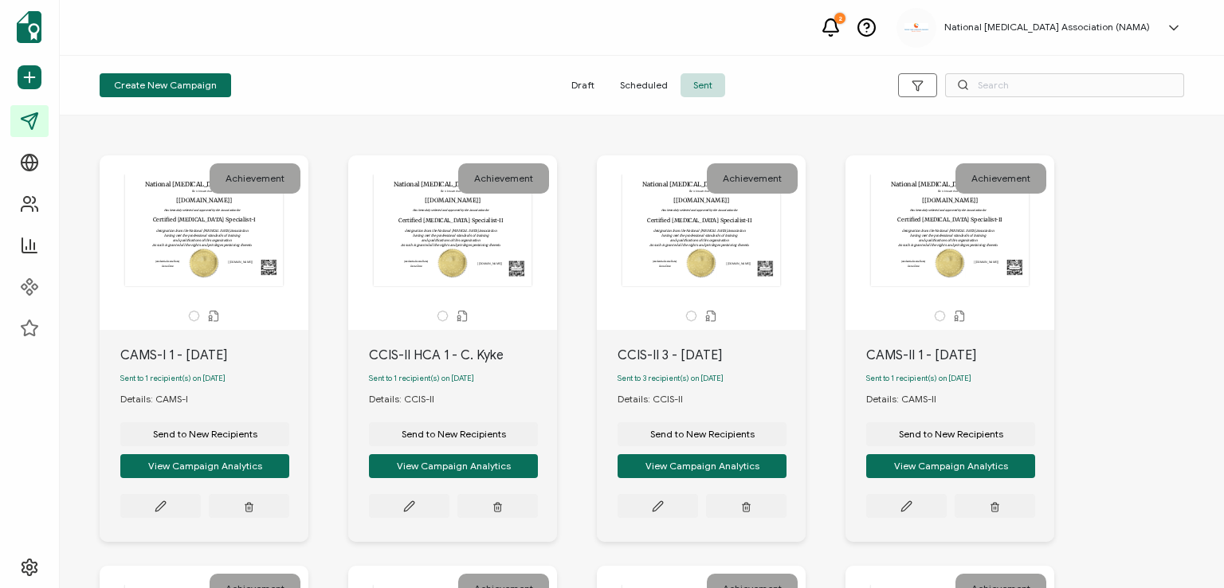
click at [487, 240] on div "National [MEDICAL_DATA] Association Be it known that Has been duly selected and…" at bounding box center [452, 230] width 167 height 112
click at [991, 84] on input "text" at bounding box center [1064, 85] width 239 height 24
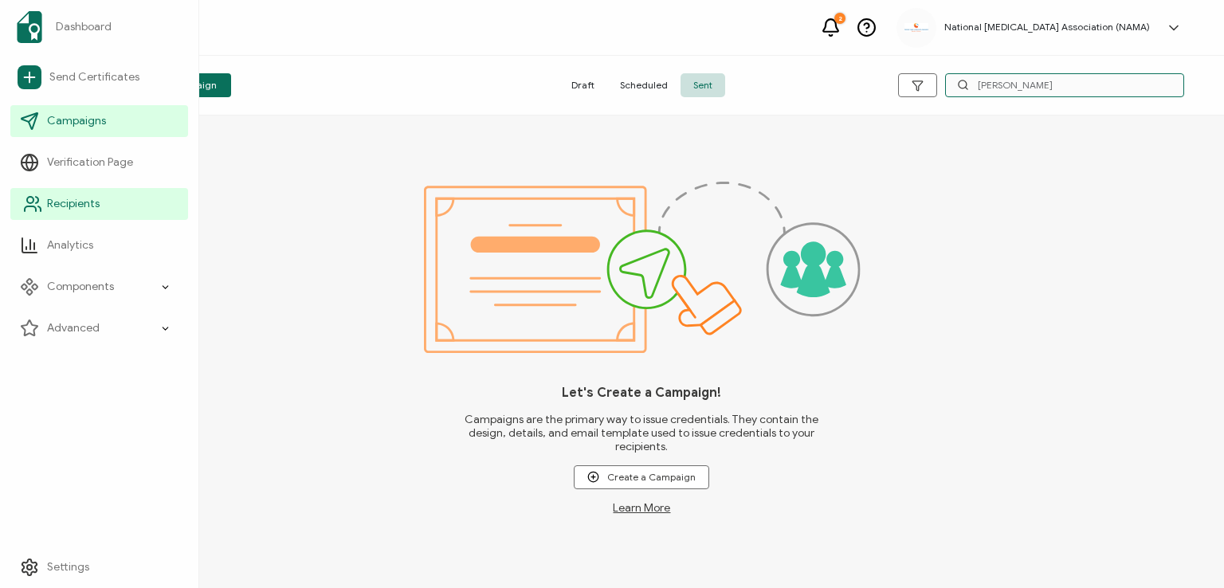
type input "[PERSON_NAME]"
click at [64, 202] on span "Recipients" at bounding box center [73, 204] width 53 height 16
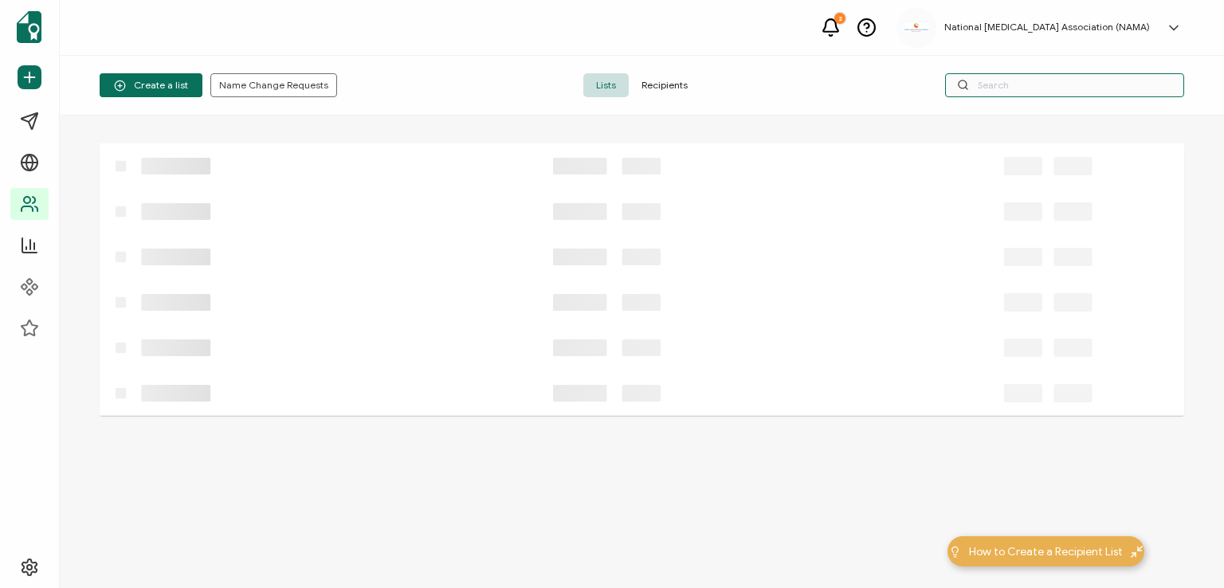
click at [997, 80] on input "text" at bounding box center [1064, 85] width 239 height 24
type input "K"
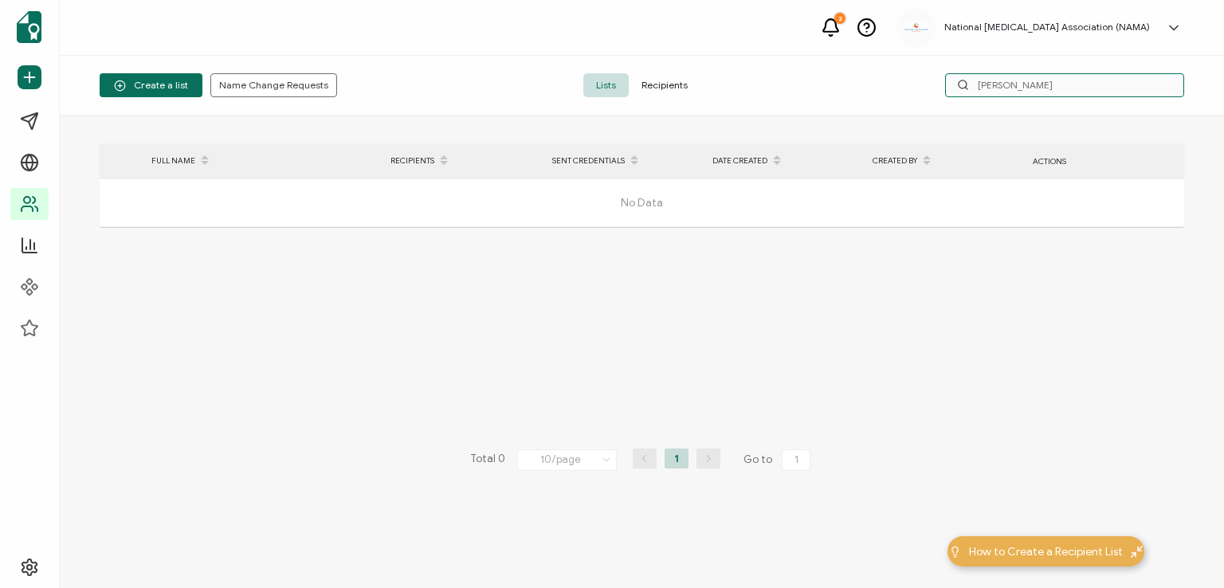
type input "[PERSON_NAME]"
click at [674, 82] on span "Recipients" at bounding box center [664, 85] width 72 height 24
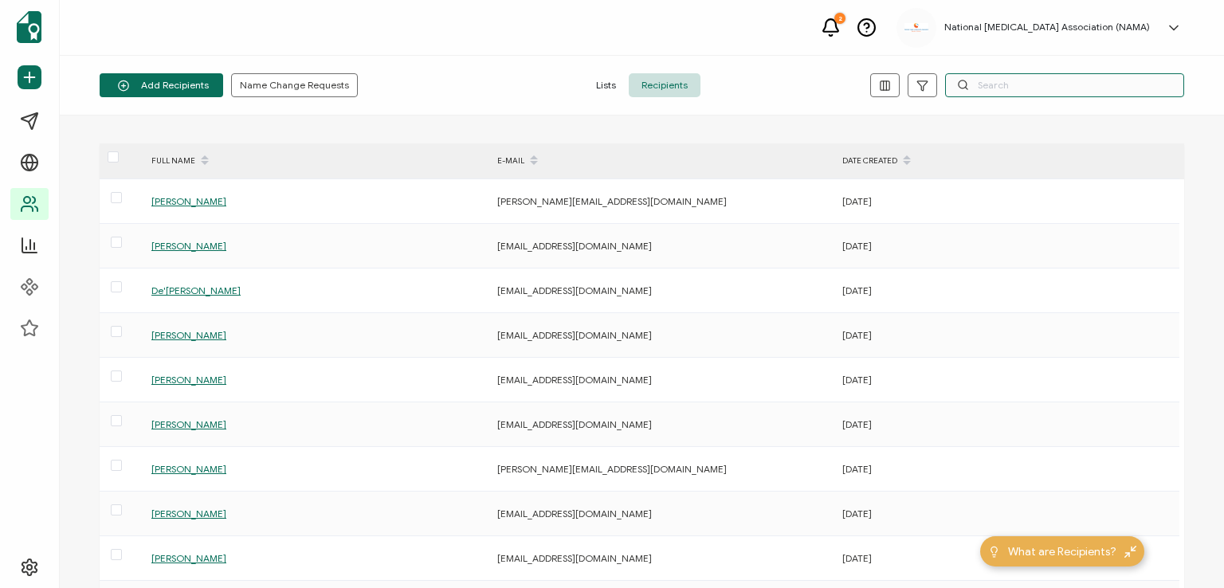
click at [1017, 79] on input "text" at bounding box center [1064, 85] width 239 height 24
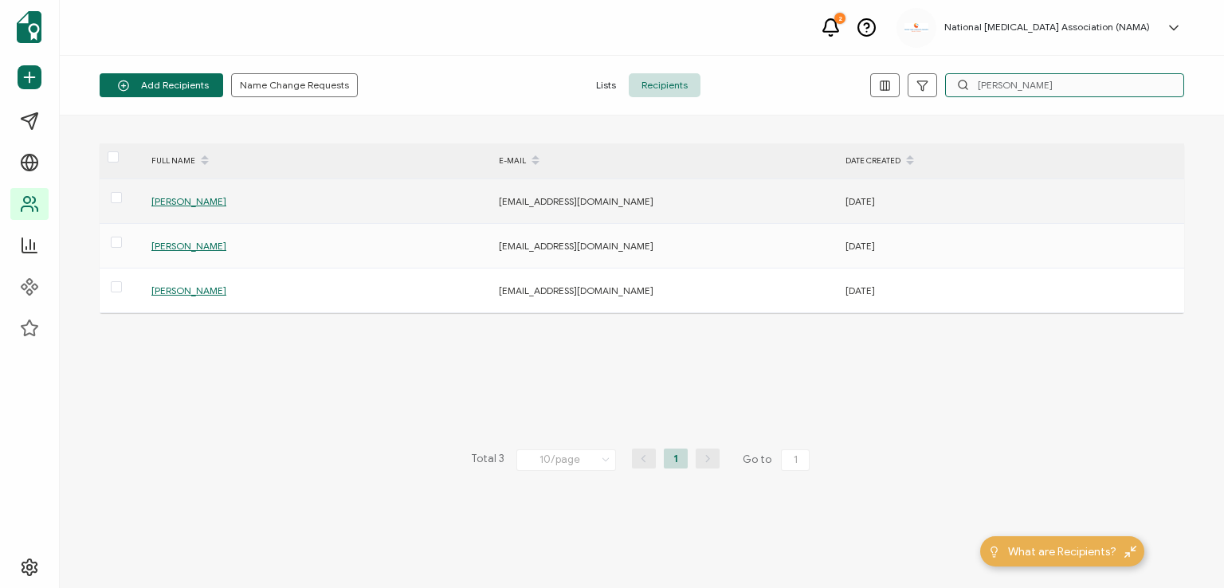
type input "[PERSON_NAME]"
click at [178, 197] on span "[PERSON_NAME]" at bounding box center [188, 201] width 75 height 12
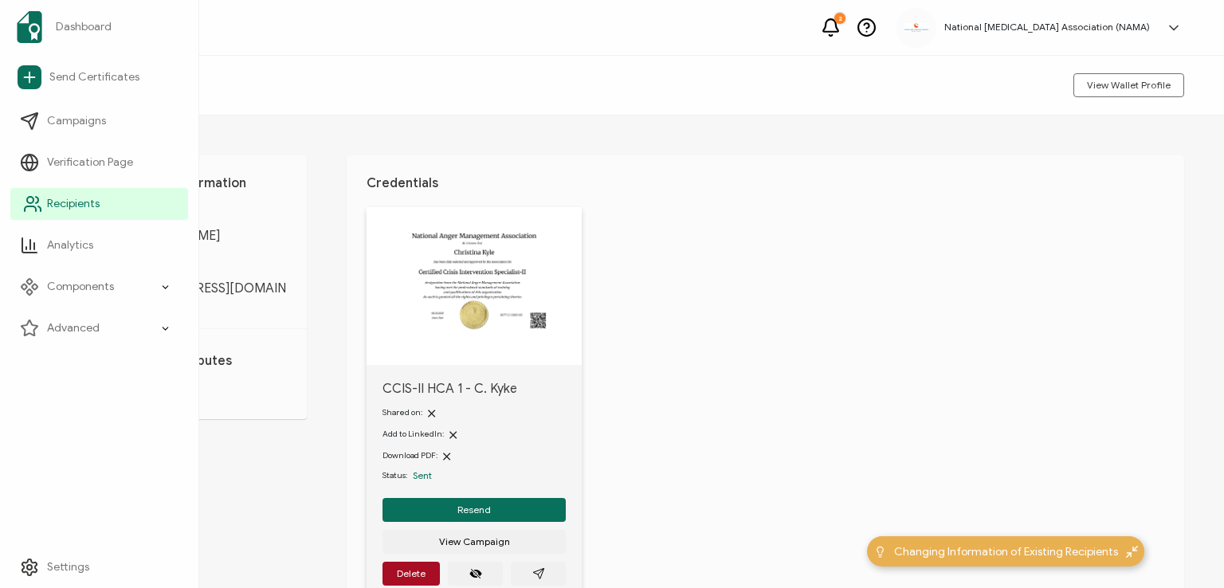
click at [54, 206] on span "Recipients" at bounding box center [73, 204] width 53 height 16
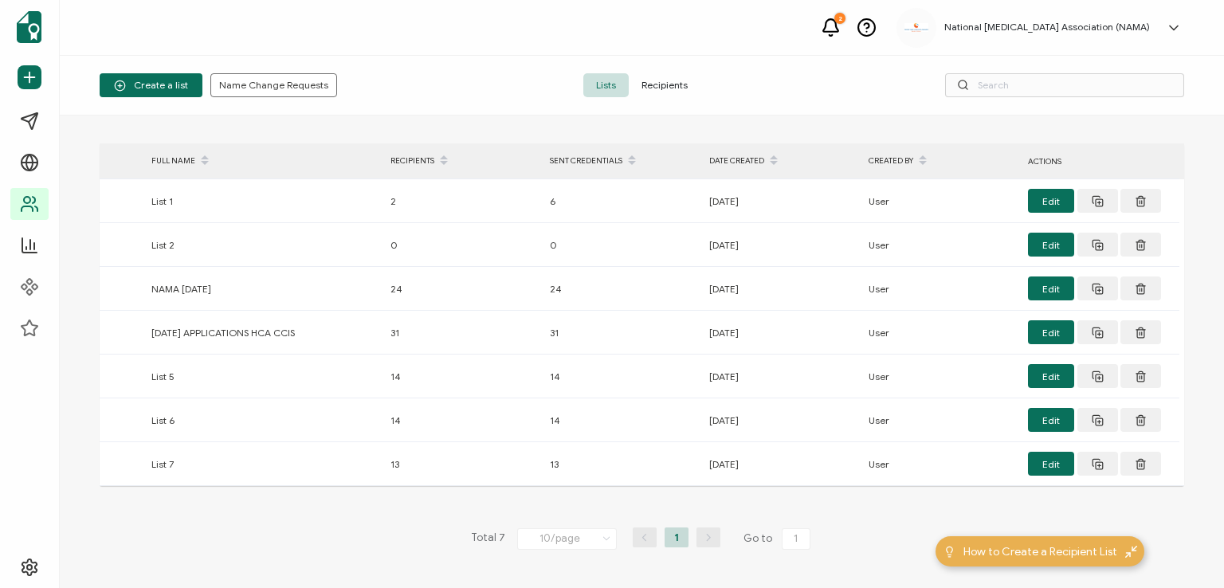
click at [657, 79] on span "Recipients" at bounding box center [664, 85] width 72 height 24
